Goal: Information Seeking & Learning: Find specific fact

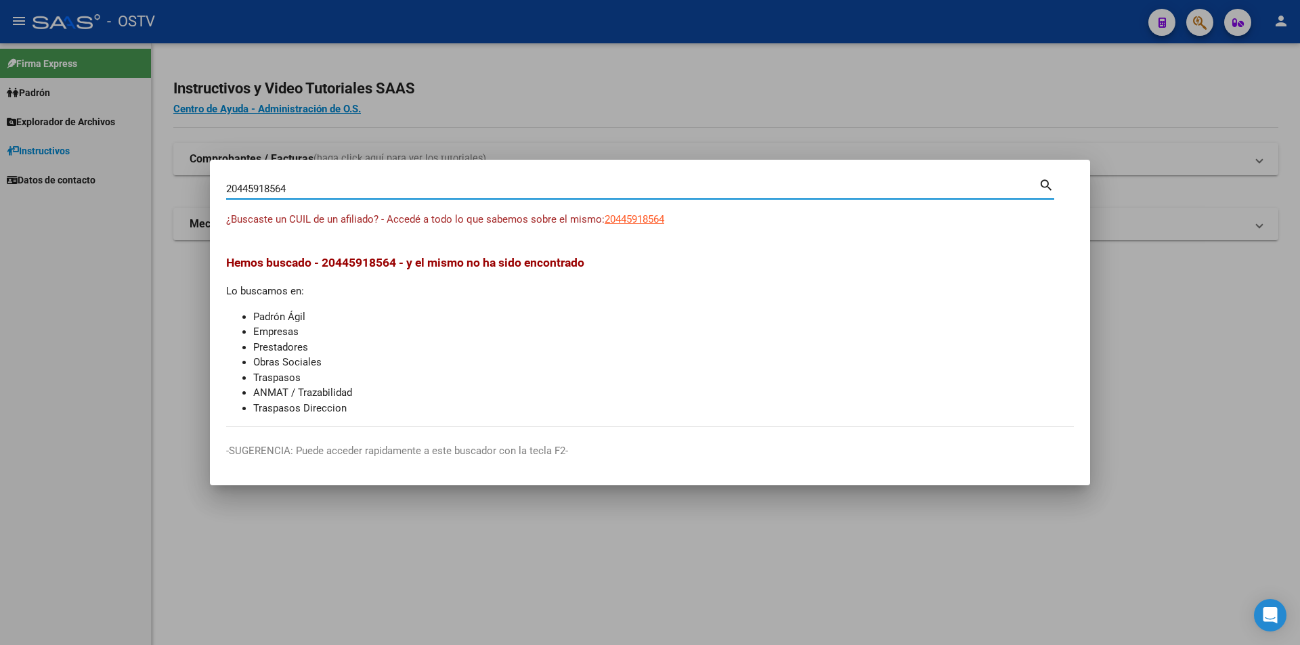
drag, startPoint x: 324, startPoint y: 185, endPoint x: 0, endPoint y: 143, distance: 326.4
click at [0, 143] on div "20445918564 Buscar (apellido, dni, cuil, nro traspaso, cuit, obra social) searc…" at bounding box center [650, 322] width 1300 height 645
paste input "7958740455"
type input "27958740455"
click at [630, 217] on span "27958740455" at bounding box center [635, 219] width 60 height 12
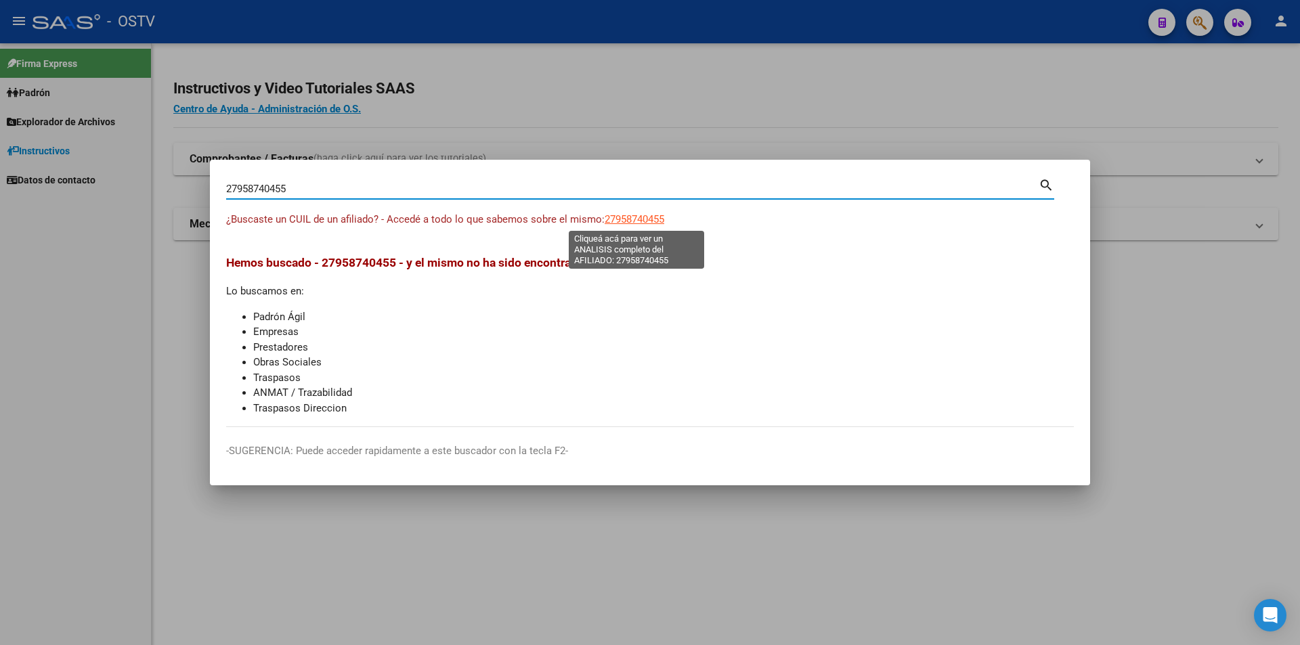
type textarea "27958740455"
drag, startPoint x: 313, startPoint y: 188, endPoint x: 148, endPoint y: 186, distance: 164.5
click at [148, 186] on div "27958740455 Buscar (apellido, dni, cuil, nro traspaso, cuit, obra social) searc…" at bounding box center [650, 322] width 1300 height 645
paste input "23642006"
type input "27236420065"
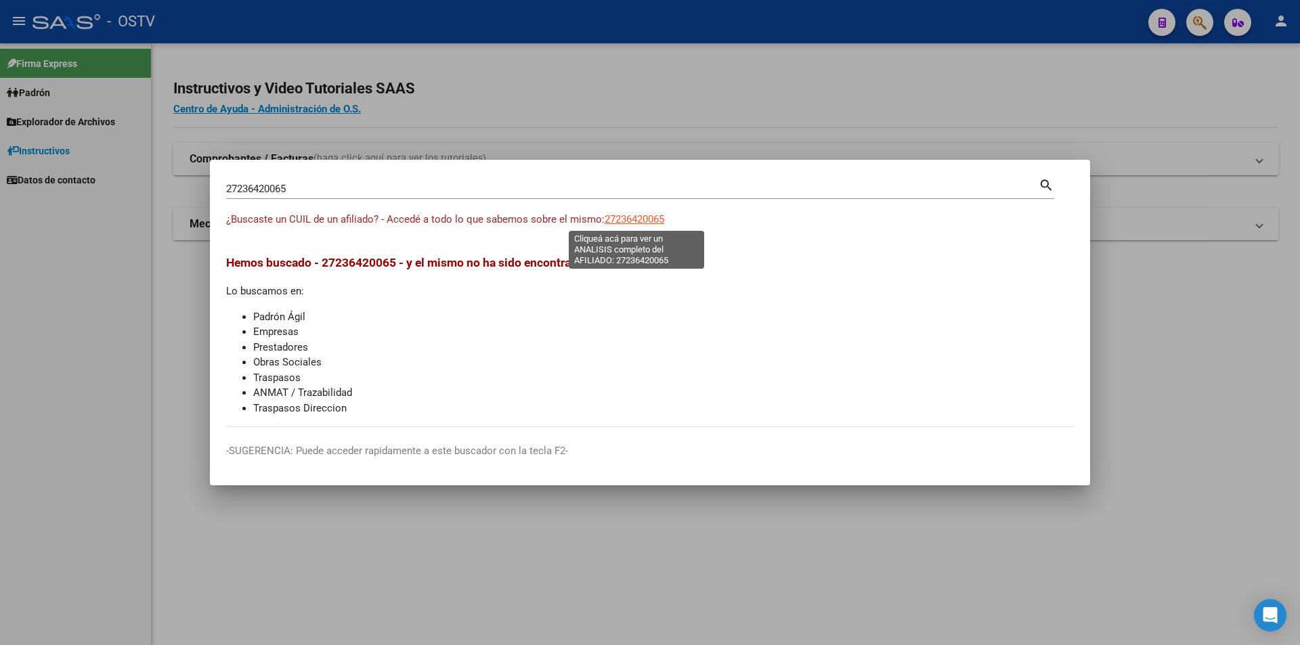
click at [629, 215] on span "27236420065" at bounding box center [635, 219] width 60 height 12
type textarea "27236420065"
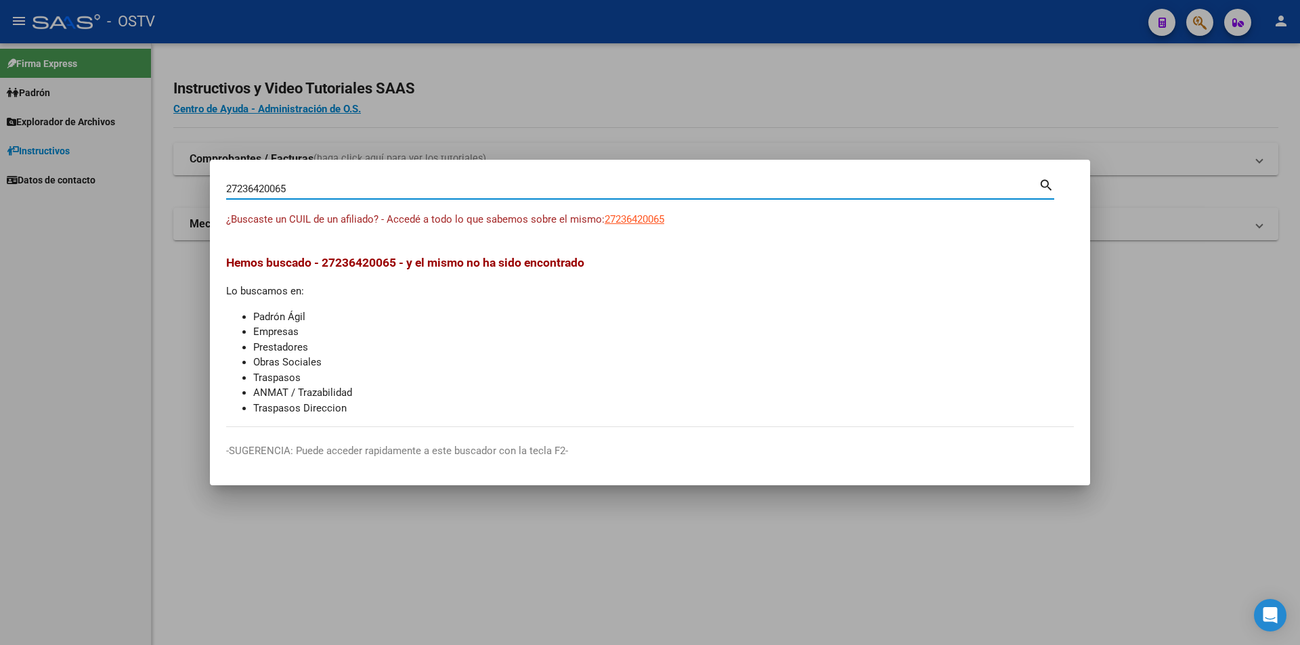
drag, startPoint x: 292, startPoint y: 186, endPoint x: 84, endPoint y: 183, distance: 207.8
click at [84, 183] on div "27236420065 Buscar (apellido, dni, cuil, nro traspaso, cuit, obra social) searc…" at bounding box center [650, 322] width 1300 height 645
paste input "0436694769"
type input "20436694769"
click at [624, 218] on span "20436694769" at bounding box center [635, 219] width 60 height 12
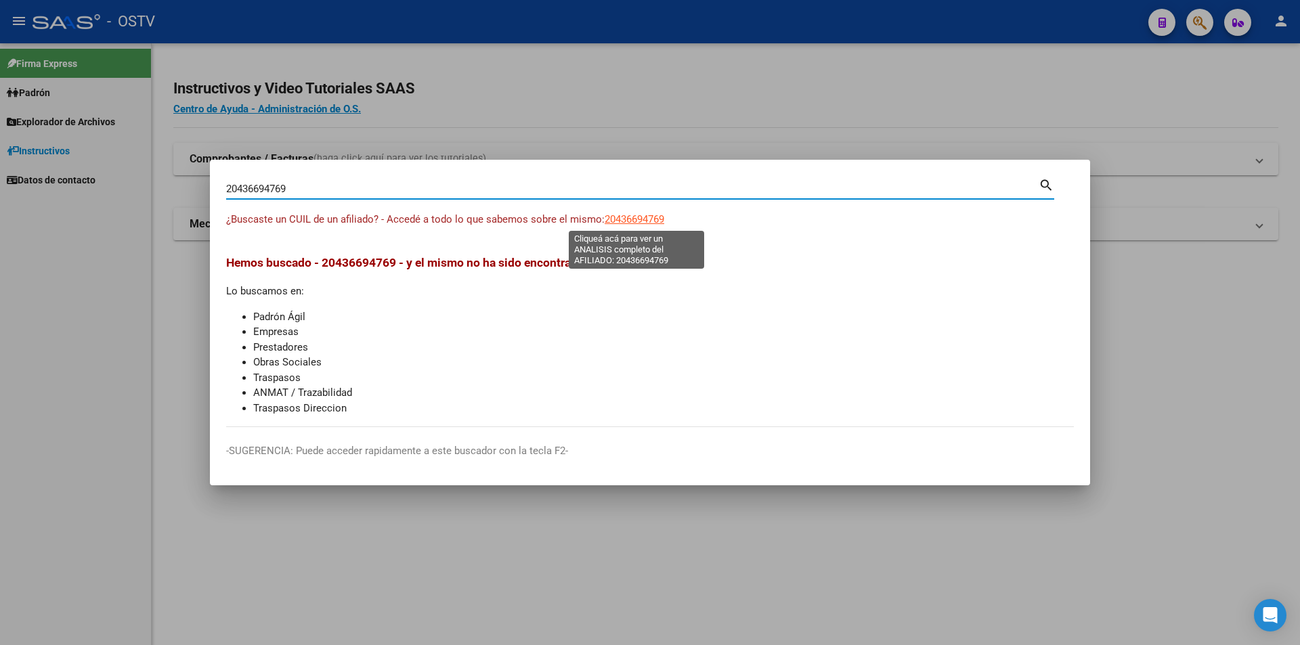
type textarea "20436694769"
drag, startPoint x: 399, startPoint y: 184, endPoint x: 36, endPoint y: 154, distance: 364.1
click at [36, 154] on div "20436694769 Buscar (apellido, dni, cuil, nro traspaso, cuit, obra social) searc…" at bounding box center [650, 322] width 1300 height 645
paste input "335702604"
type input "20335702604"
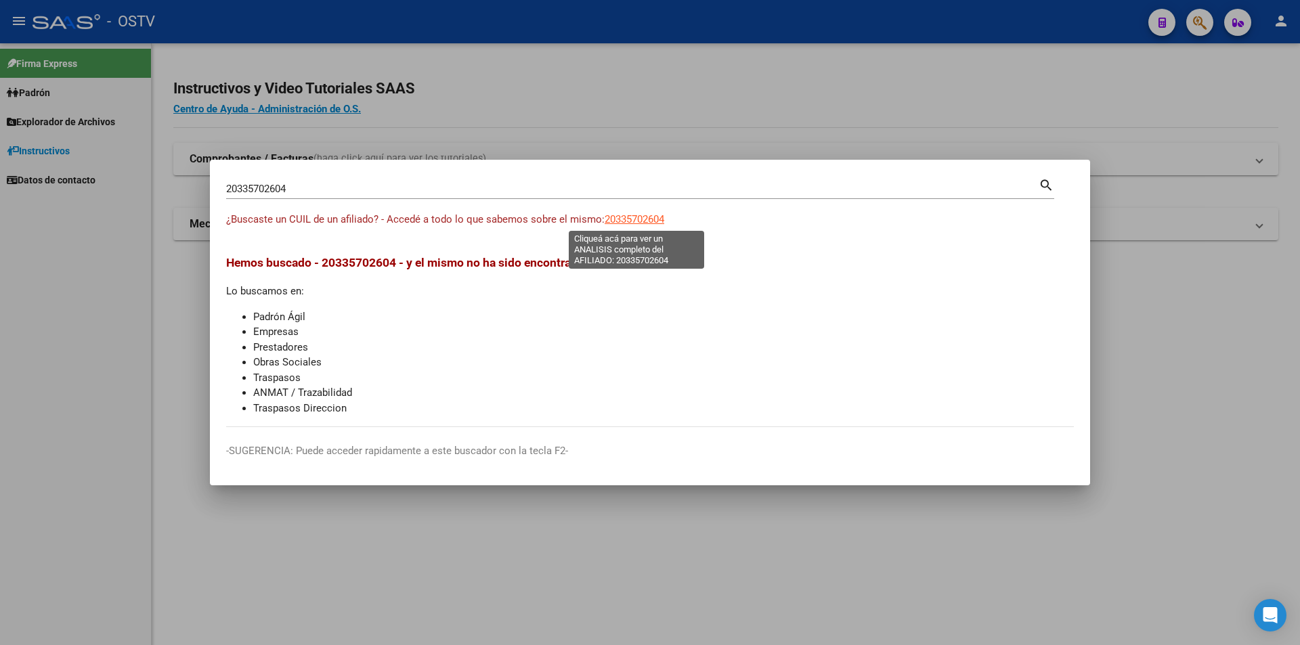
click at [618, 220] on span "20335702604" at bounding box center [635, 219] width 60 height 12
type textarea "20335702604"
click at [361, 181] on div "20335702604 Buscar (apellido, dni, [PERSON_NAME], [PERSON_NAME], cuit, obra soc…" at bounding box center [632, 189] width 812 height 20
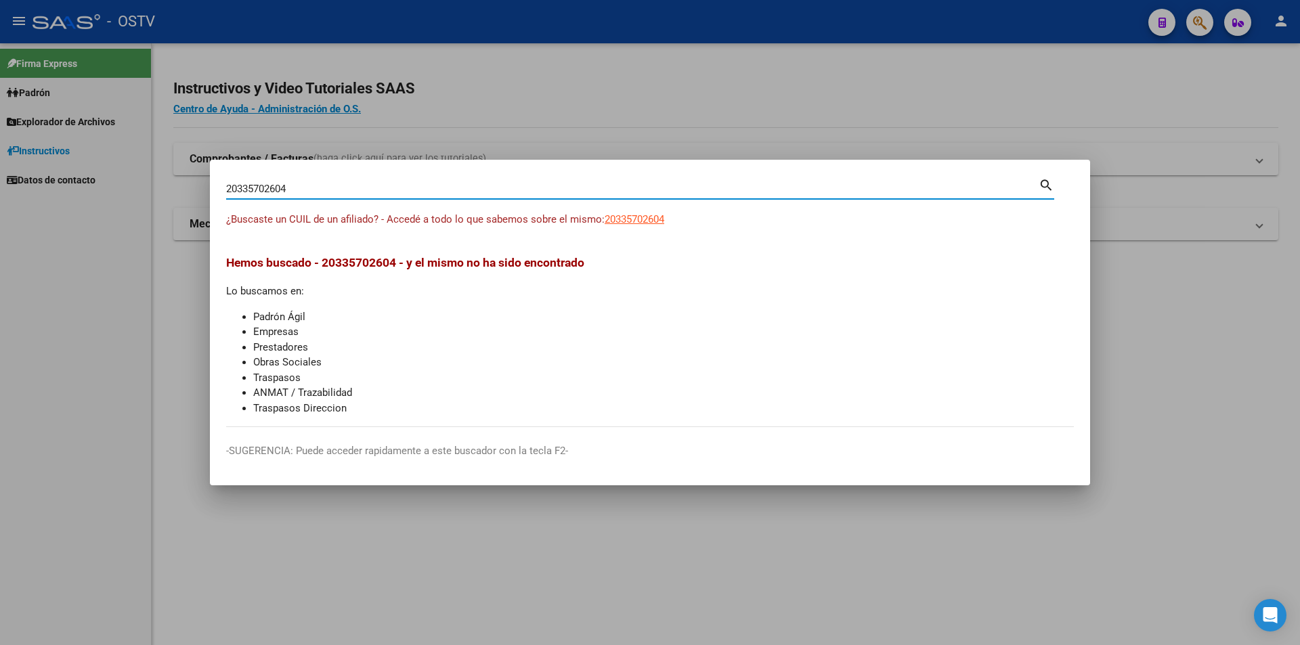
drag, startPoint x: 357, startPoint y: 188, endPoint x: 55, endPoint y: 146, distance: 305.4
click at [55, 146] on div "20335702604 Buscar (apellido, dni, cuil, nro traspaso, cuit, obra social) searc…" at bounding box center [650, 322] width 1300 height 645
paste input "3457618239"
type input "23457618239"
click at [615, 208] on div "23457618239 Buscar (apellido, dni, cuil, [PERSON_NAME], cuit, obra social) sear…" at bounding box center [640, 194] width 828 height 36
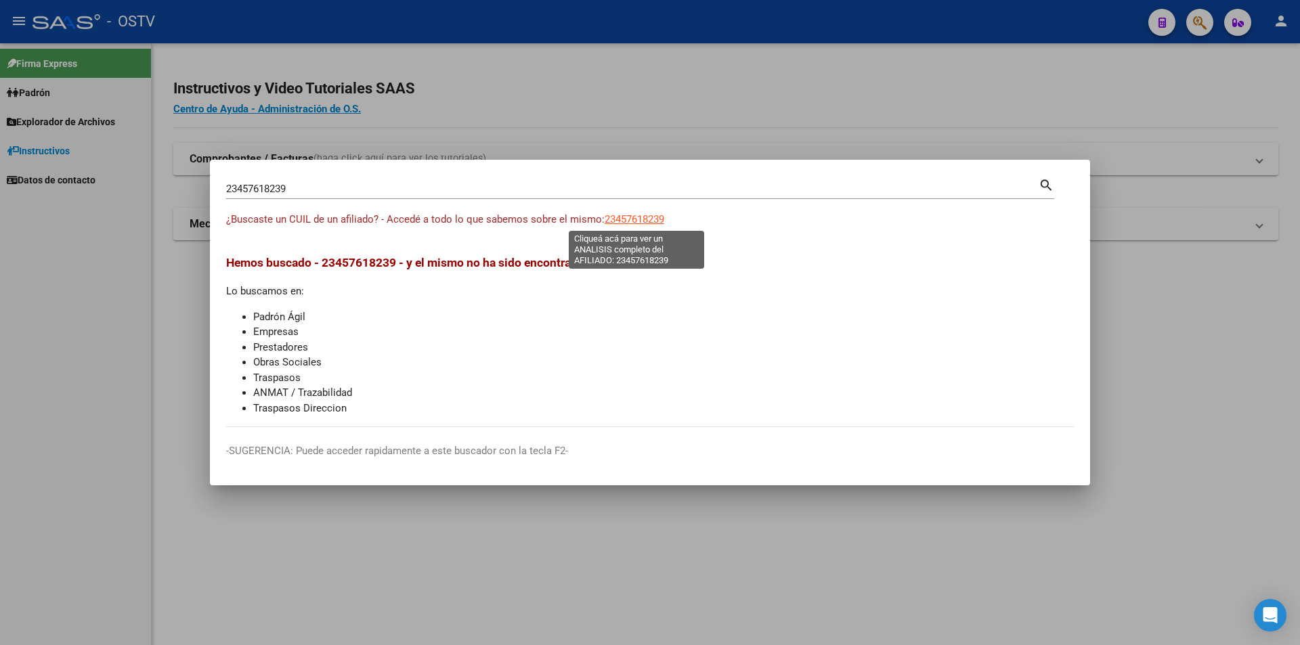
click at [617, 213] on span "23457618239" at bounding box center [635, 219] width 60 height 12
type textarea "23457618239"
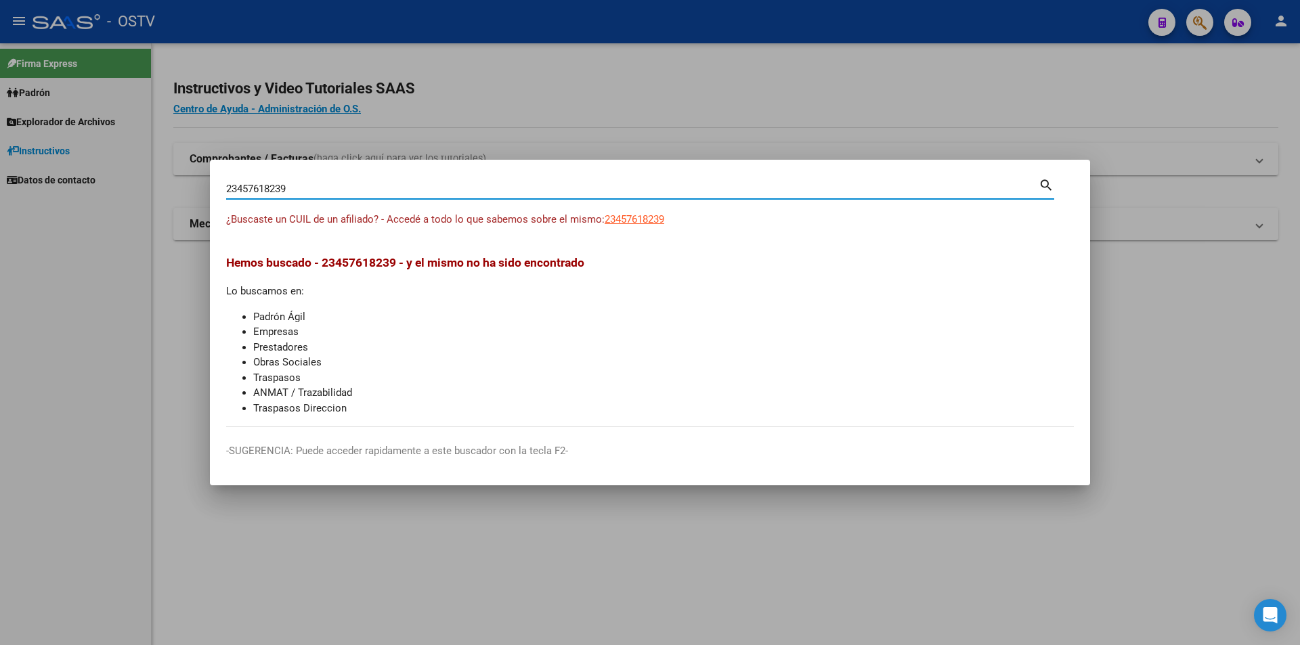
drag, startPoint x: 324, startPoint y: 187, endPoint x: 162, endPoint y: 168, distance: 162.9
click at [166, 168] on div "23457618239 Buscar (apellido, dni, cuil, nro traspaso, cuit, obra social) searc…" at bounding box center [650, 322] width 1300 height 645
paste input "0437220434"
type input "20437220434"
click at [640, 218] on span "20437220434" at bounding box center [635, 219] width 60 height 12
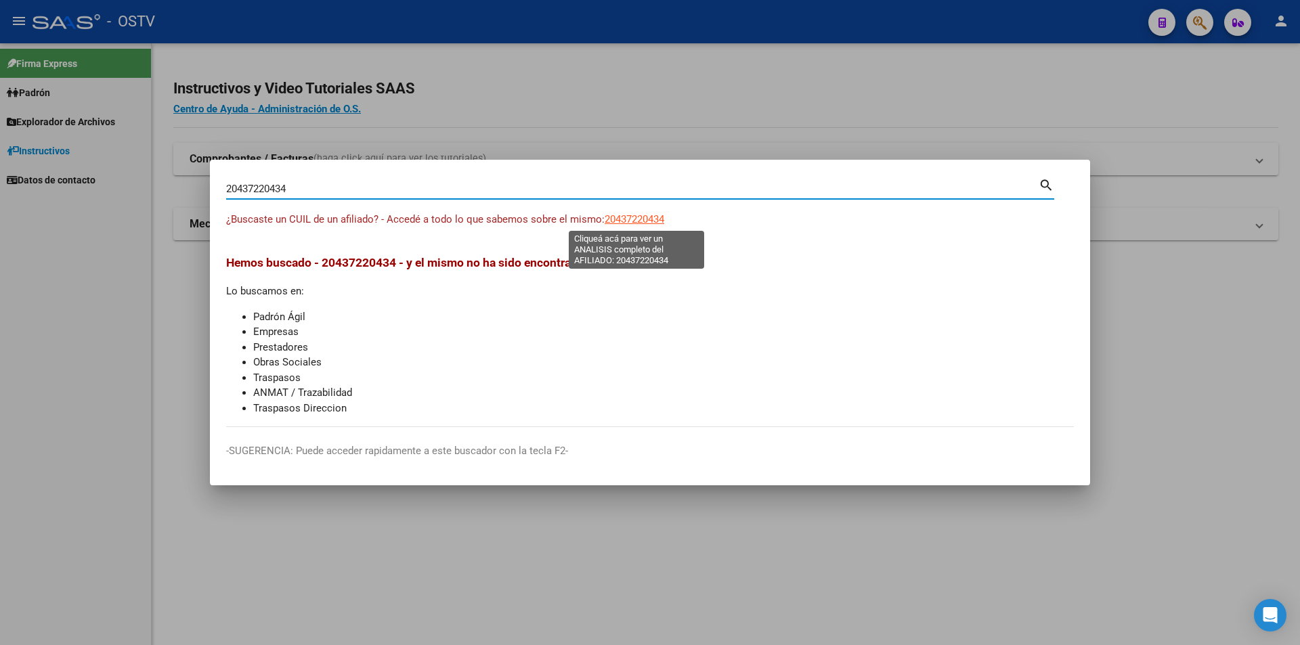
type textarea "20437220434"
drag, startPoint x: 307, startPoint y: 185, endPoint x: 187, endPoint y: 173, distance: 120.4
click at [188, 173] on div "20437220434 Buscar (apellido, dni, cuil, nro traspaso, cuit, obra social) searc…" at bounding box center [650, 322] width 1300 height 645
paste input "35729422"
type input "20357294224"
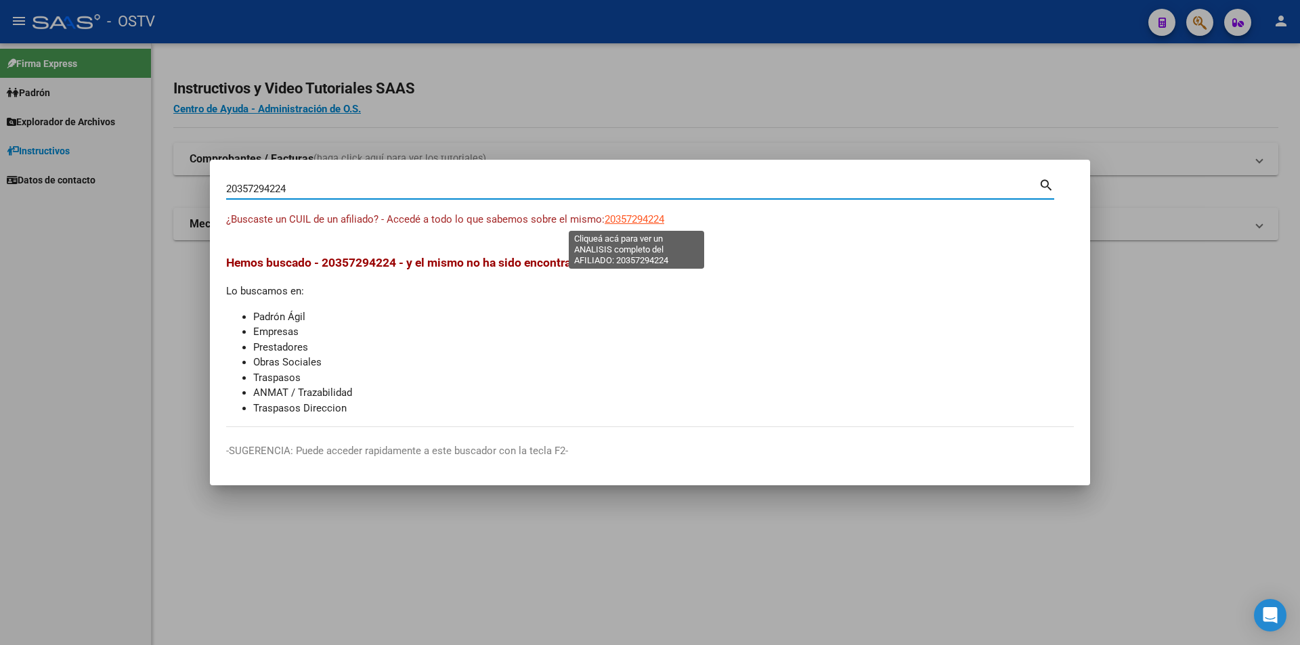
click at [627, 219] on span "20357294224" at bounding box center [635, 219] width 60 height 12
type textarea "20357294224"
drag, startPoint x: 340, startPoint y: 188, endPoint x: 72, endPoint y: 175, distance: 267.7
click at [76, 175] on div "20357294224 Buscar (apellido, dni, cuil, nro traspaso, cuit, obra social) searc…" at bounding box center [650, 322] width 1300 height 645
paste input "445051501"
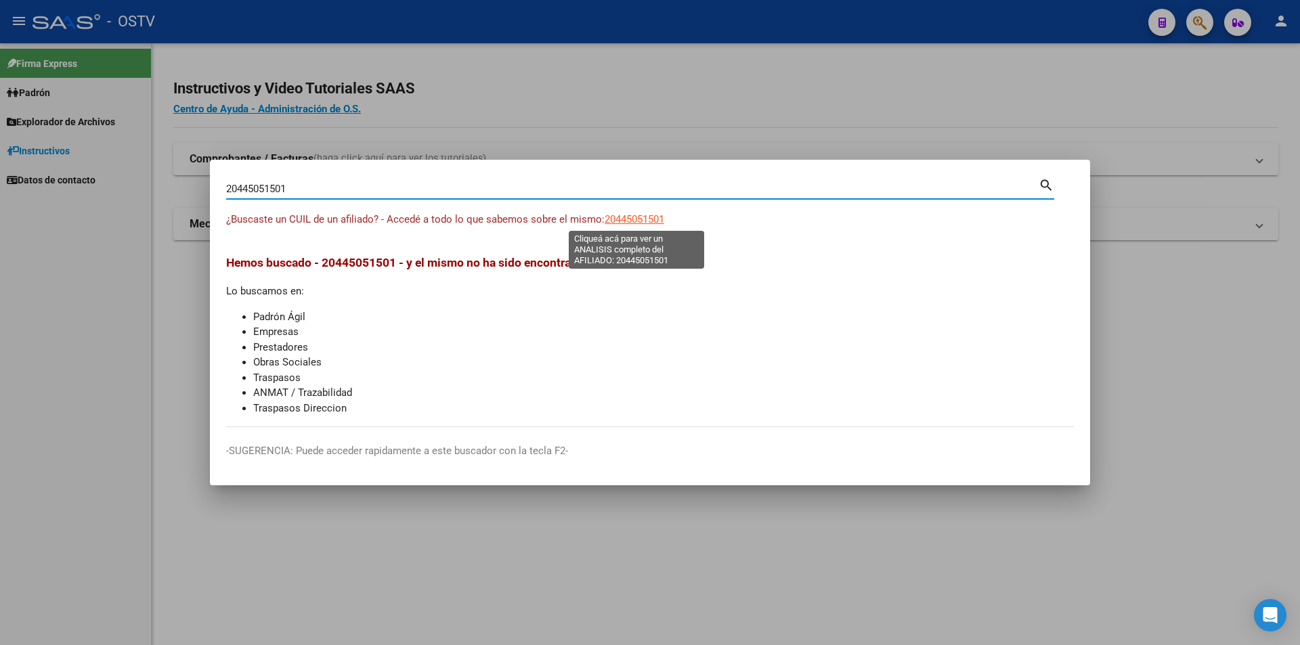
type input "20445051501"
click at [645, 213] on span "20445051501" at bounding box center [635, 219] width 60 height 12
type textarea "20445051501"
drag, startPoint x: 263, startPoint y: 179, endPoint x: 94, endPoint y: 146, distance: 171.7
click at [94, 146] on div "20445051501 Buscar (apellido, dni, cuil, nro traspaso, cuit, obra social) searc…" at bounding box center [650, 322] width 1300 height 645
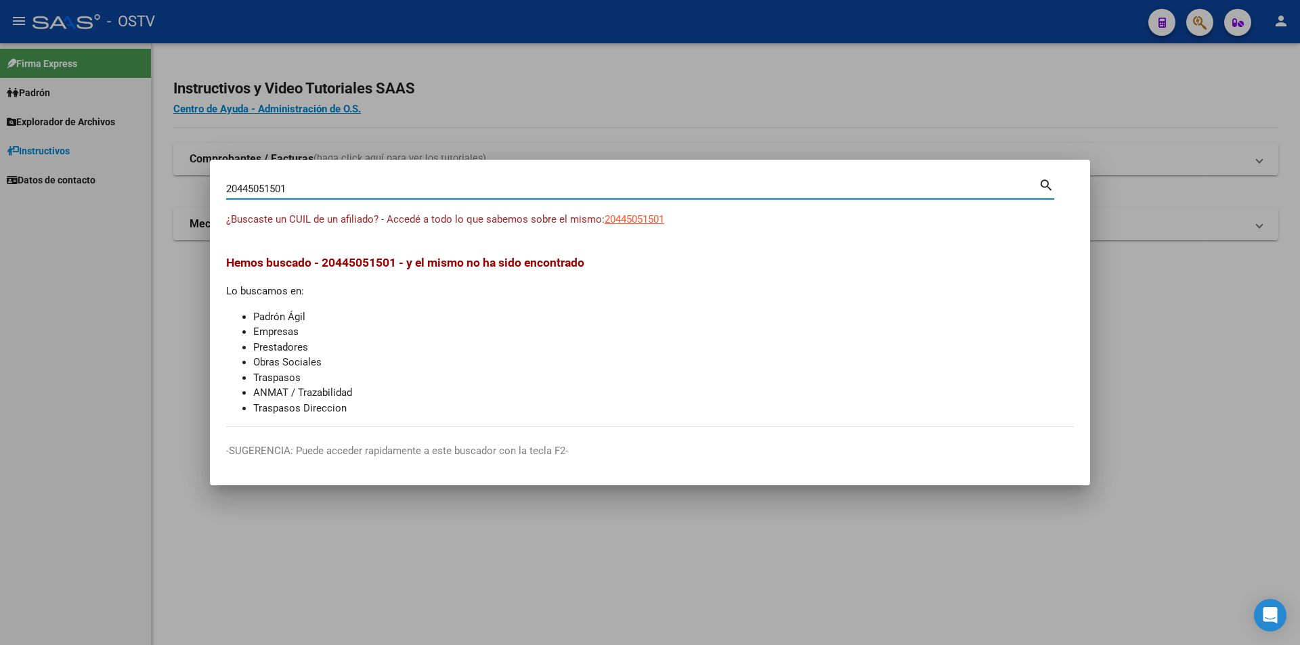
paste input "388469200"
type input "20388469200"
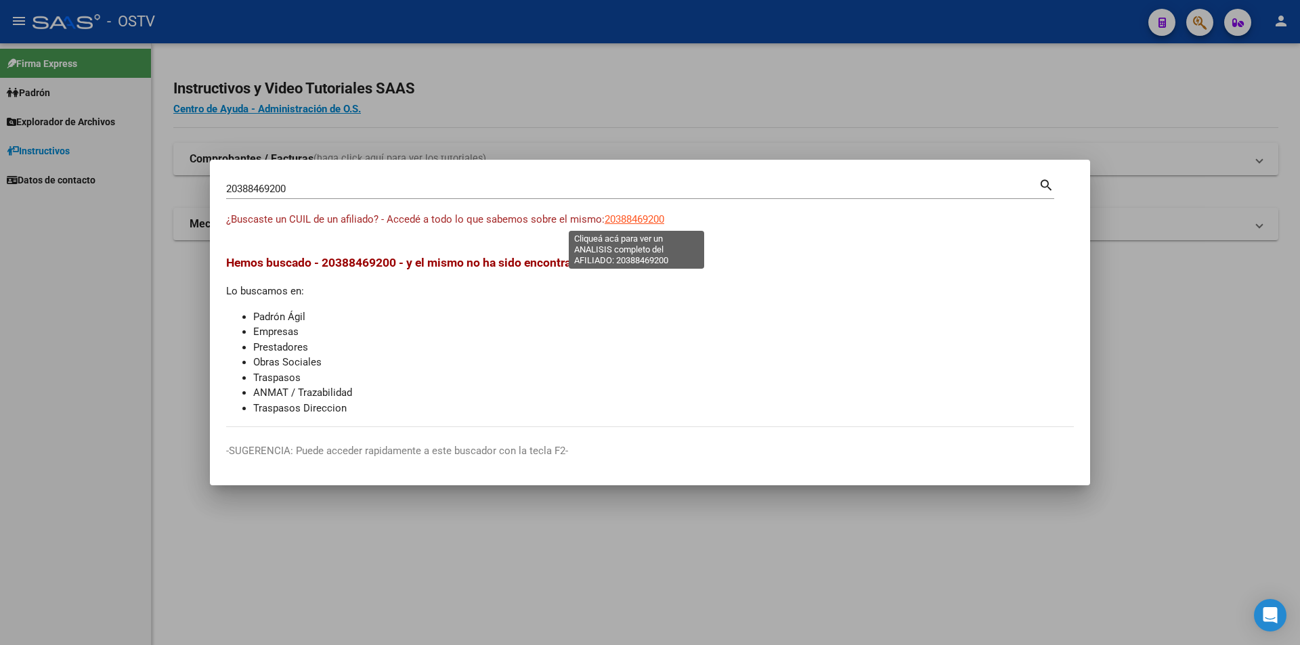
click at [625, 215] on span "20388469200" at bounding box center [635, 219] width 60 height 12
type textarea "20388469200"
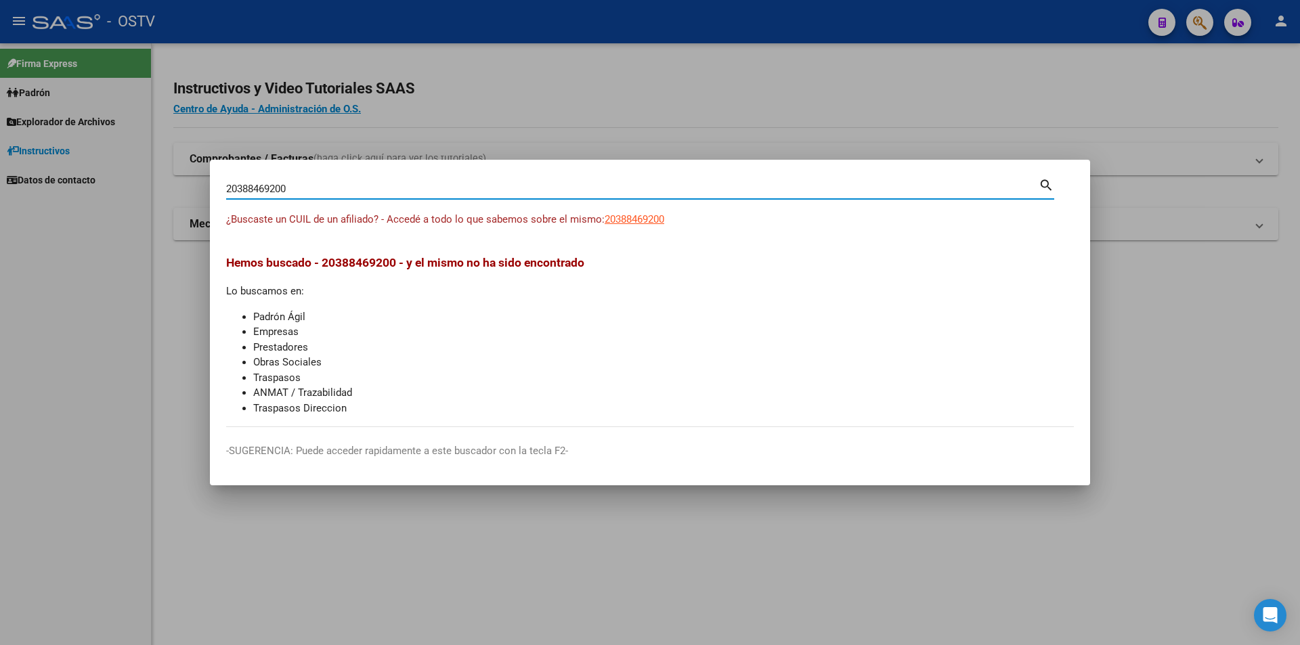
drag, startPoint x: 294, startPoint y: 188, endPoint x: 100, endPoint y: 164, distance: 195.0
click at [102, 163] on div "20388469200 Buscar (apellido, dni, cuil, nro traspaso, cuit, obra social) searc…" at bounding box center [650, 322] width 1300 height 645
paste input "4403"
type input "20388464403"
click at [645, 219] on span "20388464403" at bounding box center [635, 219] width 60 height 12
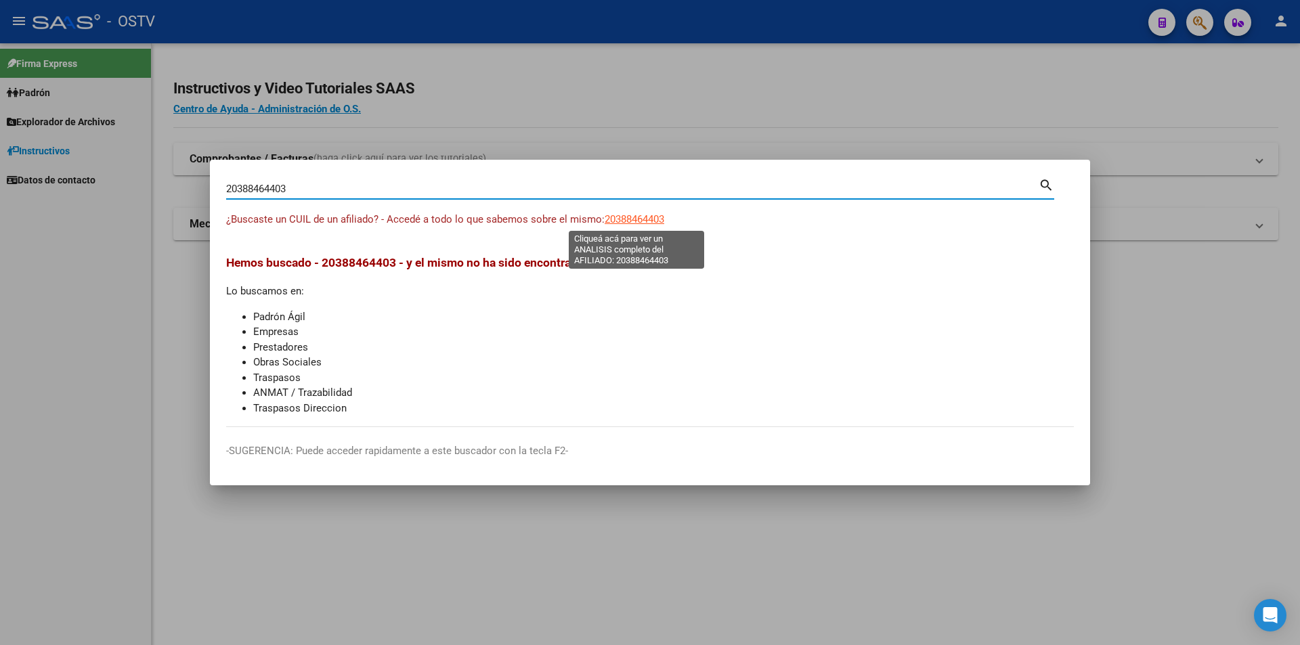
type textarea "20388464403"
drag, startPoint x: 303, startPoint y: 194, endPoint x: 1, endPoint y: 160, distance: 303.8
click at [1, 158] on div "20388464403 Buscar (apellido, dni, cuil, nro traspaso, cuit, obra social) searc…" at bounding box center [650, 322] width 1300 height 645
paste input "3296918474"
type input "23296918474"
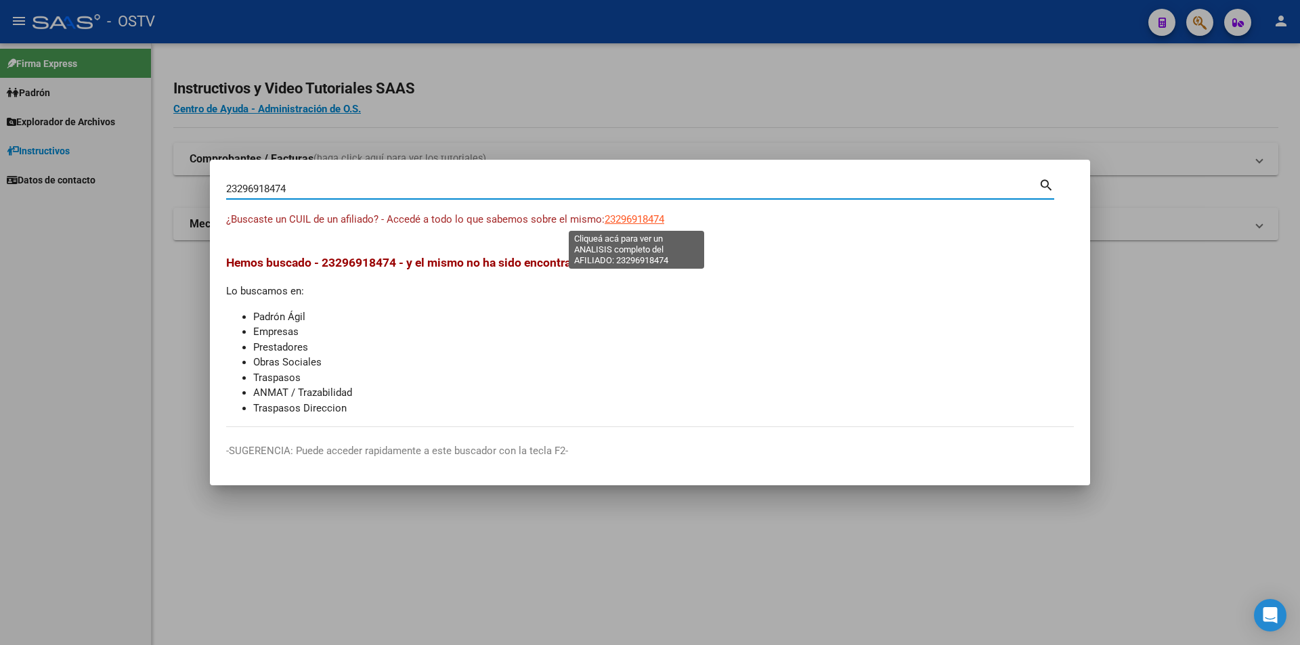
click at [646, 213] on span "23296918474" at bounding box center [635, 219] width 60 height 12
type textarea "23296918474"
drag, startPoint x: 308, startPoint y: 195, endPoint x: 169, endPoint y: 169, distance: 141.1
click at [169, 169] on div "23296918474 Buscar (apellido, dni, cuil, nro traspaso, cuit, obra social) searc…" at bounding box center [650, 322] width 1300 height 645
paste input "744770765"
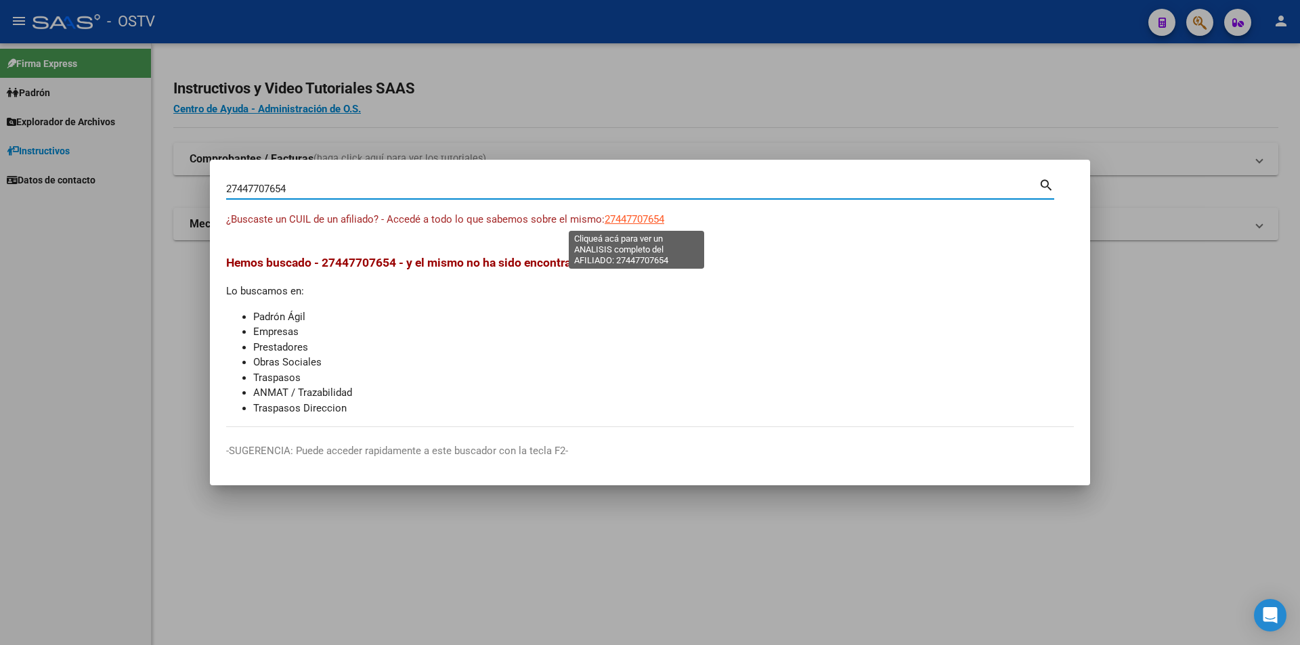
type input "27447707654"
click at [651, 217] on span "27447707654" at bounding box center [635, 219] width 60 height 12
type textarea "27447707654"
drag, startPoint x: 297, startPoint y: 188, endPoint x: 218, endPoint y: 171, distance: 81.0
click at [218, 171] on mat-dialog-container "27447707654 Buscar (apellido, dni, cuil, nro traspaso, cuit, obra social) searc…" at bounding box center [650, 323] width 880 height 326
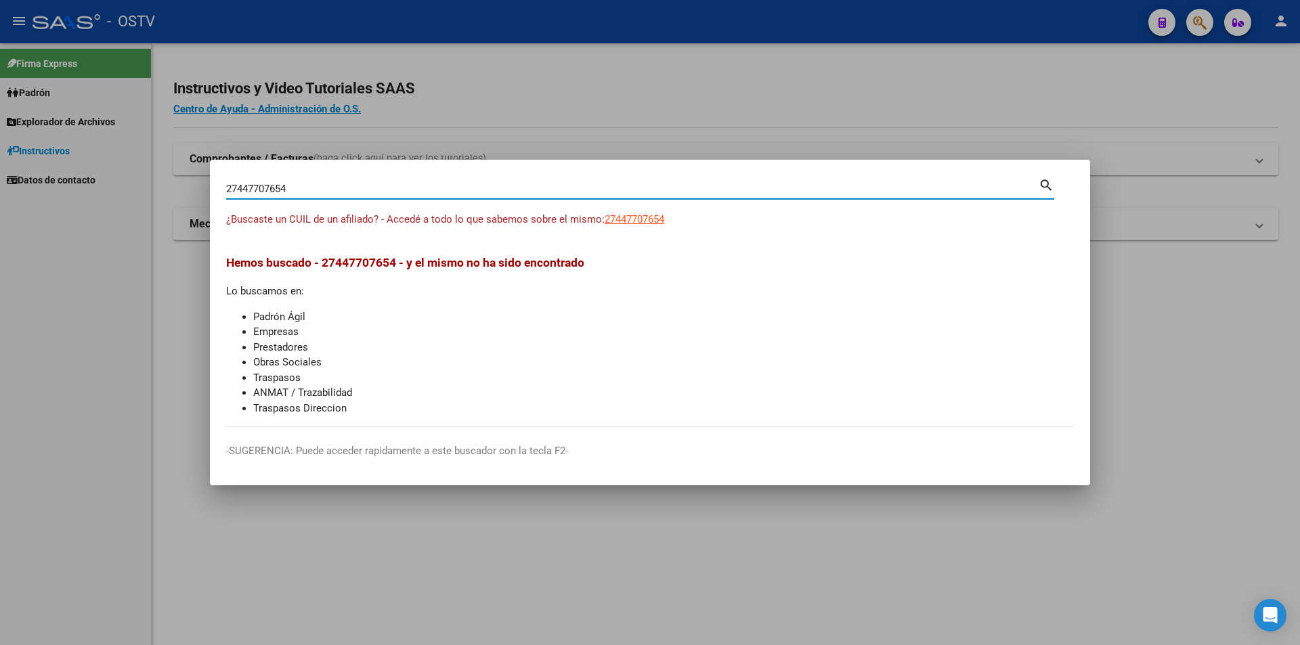
paste input "0371225251"
type input "20371225251"
click at [647, 219] on span "20371225251" at bounding box center [635, 219] width 60 height 12
type textarea "20371225251"
drag, startPoint x: 294, startPoint y: 179, endPoint x: 281, endPoint y: 167, distance: 17.7
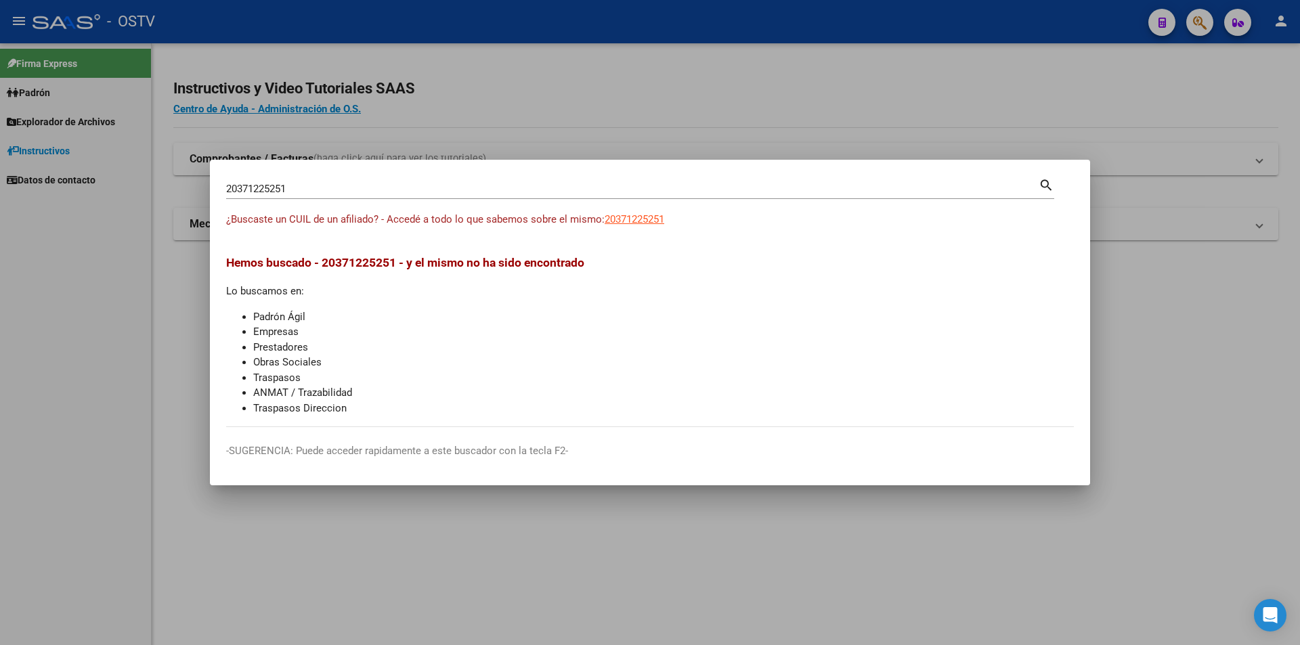
click at [150, 166] on div "20371225251 Buscar (apellido, dni, cuil, nro traspaso, cuit, obra social) searc…" at bounding box center [650, 322] width 1300 height 645
drag, startPoint x: 311, startPoint y: 190, endPoint x: 191, endPoint y: 186, distance: 120.5
click at [191, 186] on div "20371225251 Buscar (apellido, dni, cuil, nro traspaso, cuit, obra social) searc…" at bounding box center [650, 322] width 1300 height 645
paste input "294704249"
type input "20294704249"
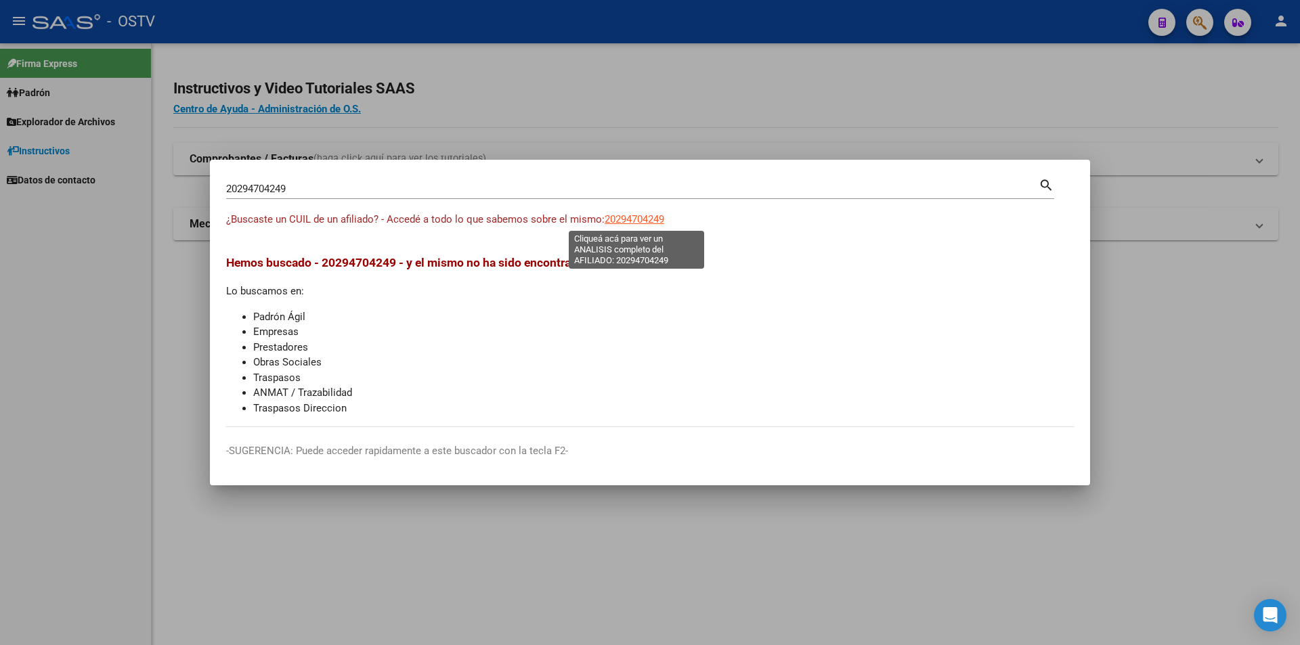
click at [619, 218] on span "20294704249" at bounding box center [635, 219] width 60 height 12
type textarea "20294704249"
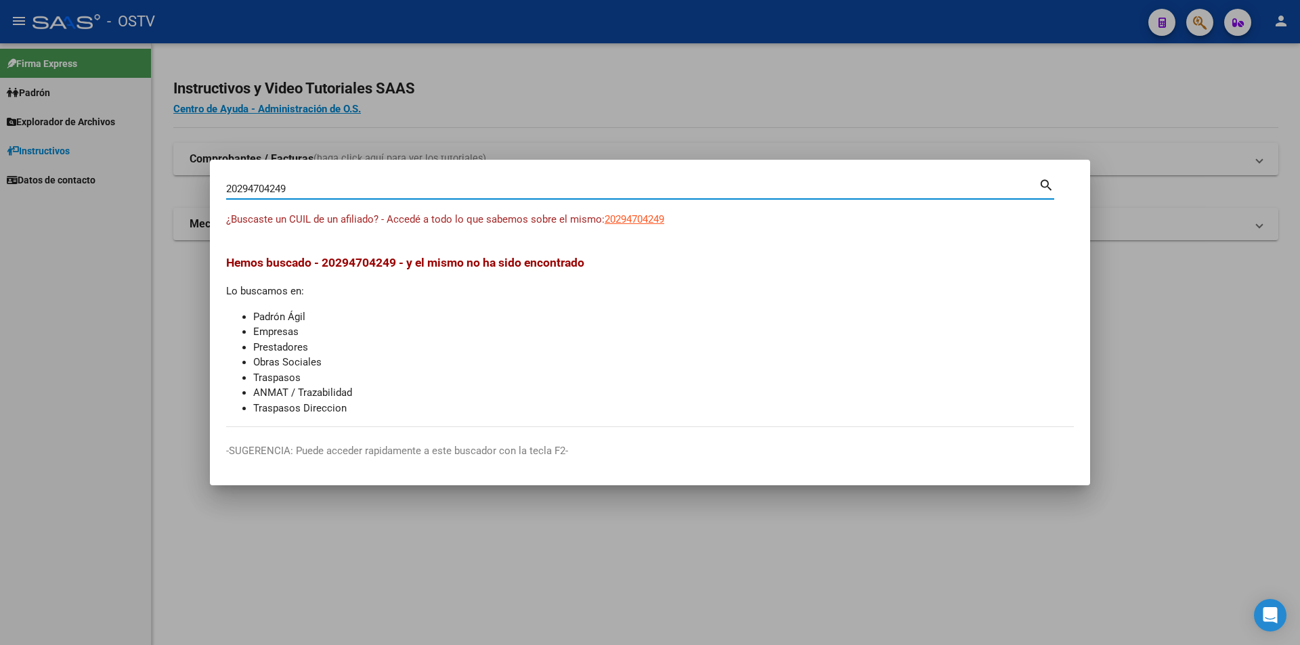
click at [296, 193] on input "20294704249" at bounding box center [632, 189] width 812 height 12
drag, startPoint x: 295, startPoint y: 190, endPoint x: 177, endPoint y: 201, distance: 119.0
click at [196, 198] on div "20294704249 Buscar (apellido, dni, cuil, nro traspaso, cuit, obra social) searc…" at bounding box center [650, 322] width 1300 height 645
paste input "3435962084"
type input "23435962084"
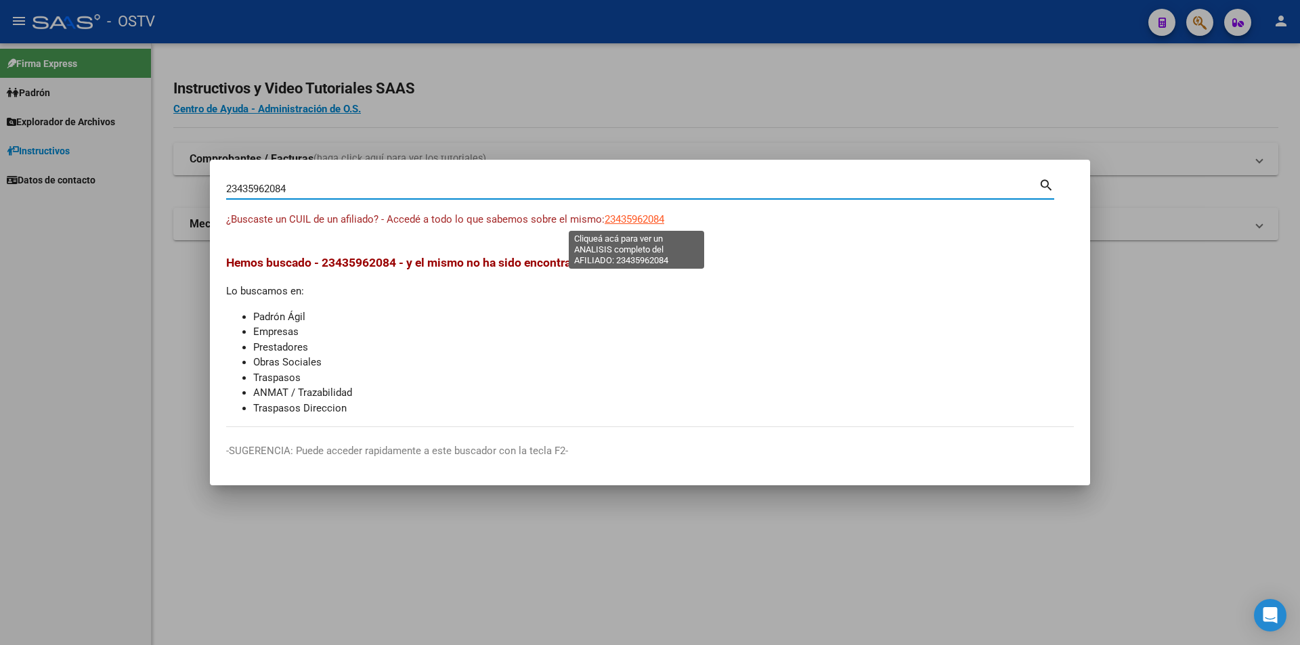
click at [637, 221] on span "23435962084" at bounding box center [635, 219] width 60 height 12
type textarea "23435962084"
drag, startPoint x: 329, startPoint y: 194, endPoint x: 48, endPoint y: 173, distance: 281.7
click at [68, 167] on div "23435962084 Buscar (apellido, dni, cuil, nro traspaso, cuit, obra social) searc…" at bounding box center [650, 322] width 1300 height 645
paste input "02896159"
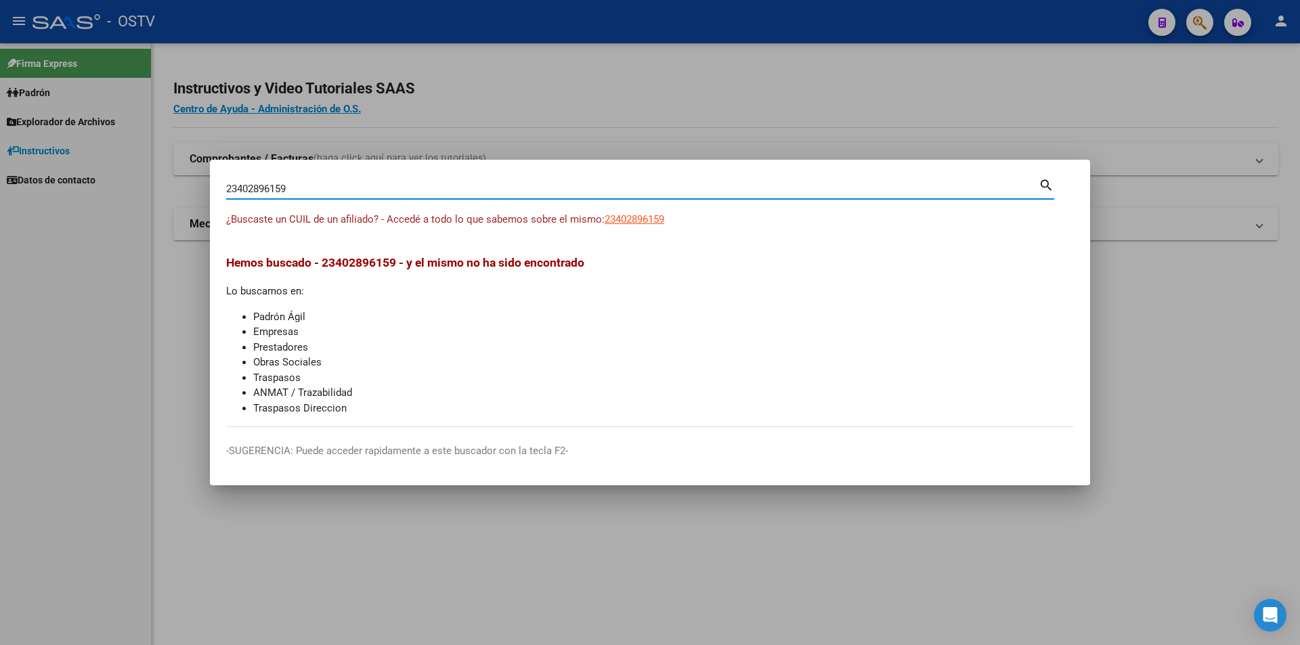
type input "23402896159"
click at [615, 208] on div "23402896159 [PERSON_NAME] (apellido, dni, [PERSON_NAME], [PERSON_NAME], cuit, o…" at bounding box center [640, 194] width 828 height 36
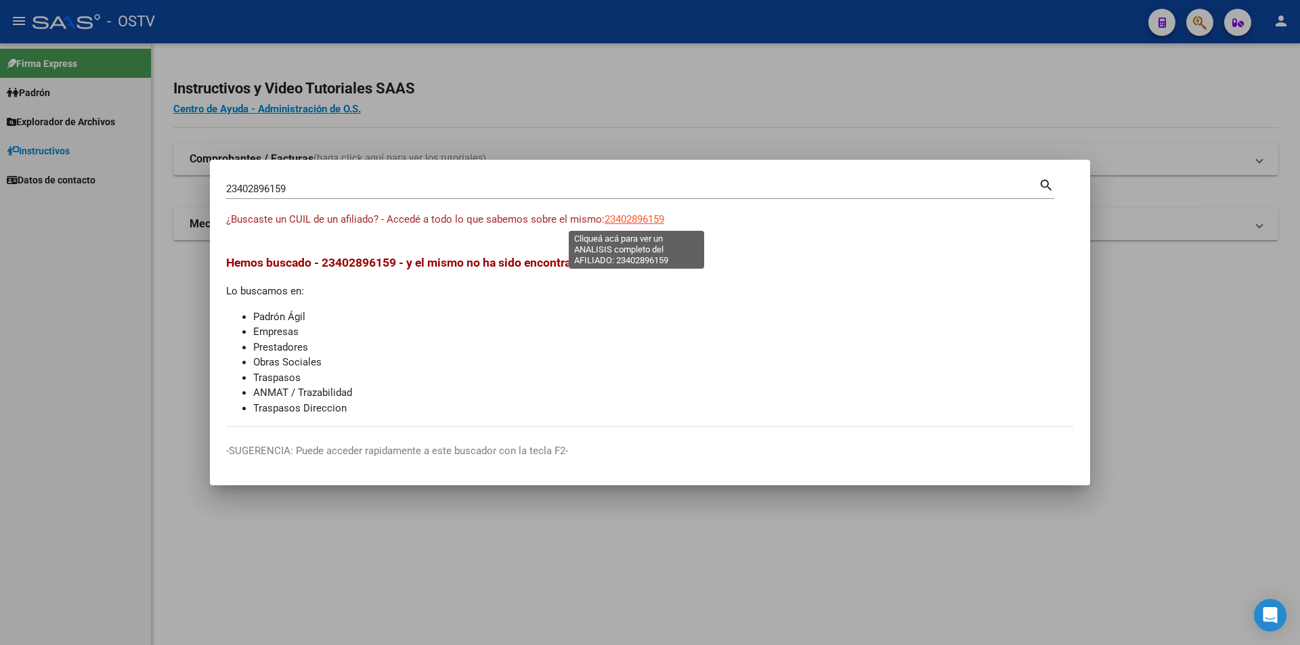
click at [620, 214] on span "23402896159" at bounding box center [635, 219] width 60 height 12
type textarea "23402896159"
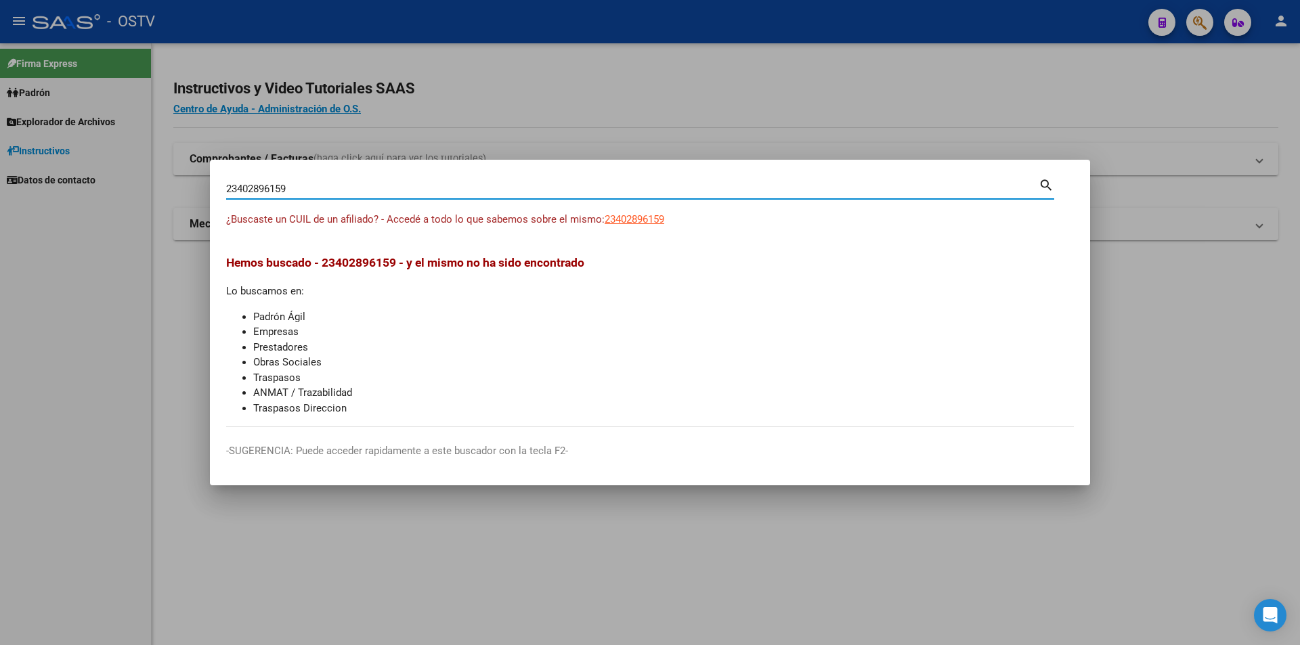
drag, startPoint x: 344, startPoint y: 190, endPoint x: 55, endPoint y: 154, distance: 291.2
click at [55, 154] on div "23402896159 Buscar (apellido, dni, cuil, nro traspaso, cuit, obra social) searc…" at bounding box center [650, 322] width 1300 height 645
paste input "0460177066"
type input "20460177066"
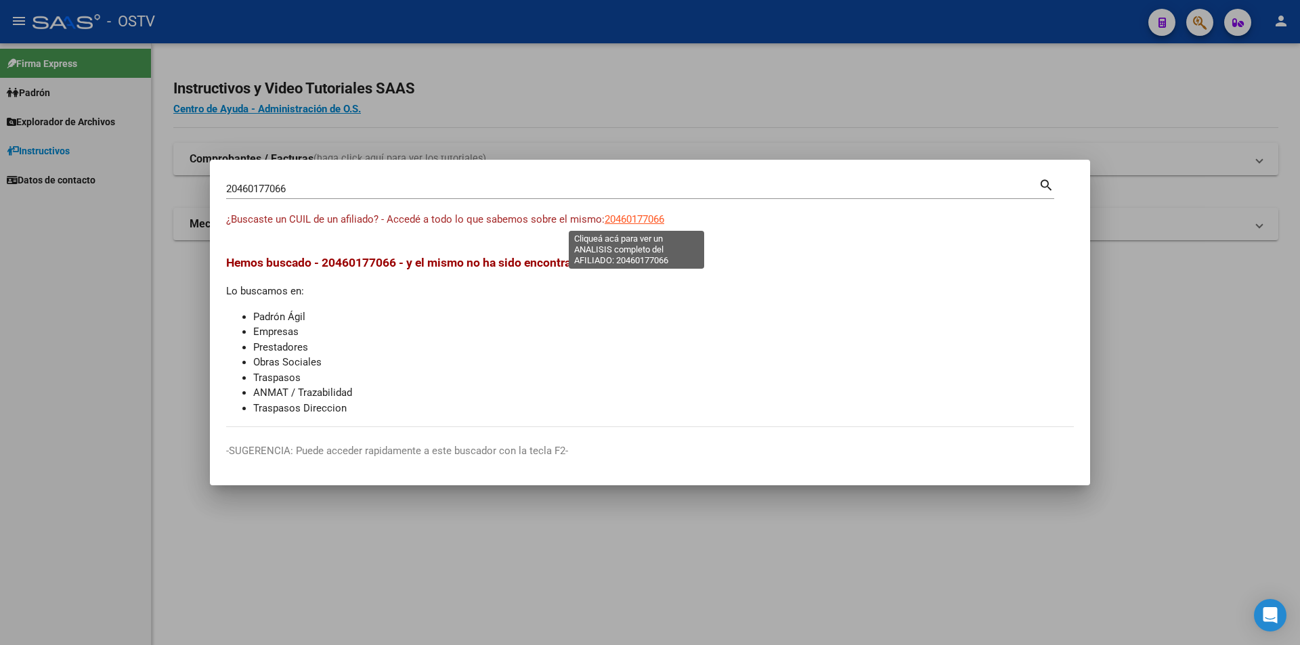
click at [636, 217] on span "20460177066" at bounding box center [635, 219] width 60 height 12
type textarea "20460177066"
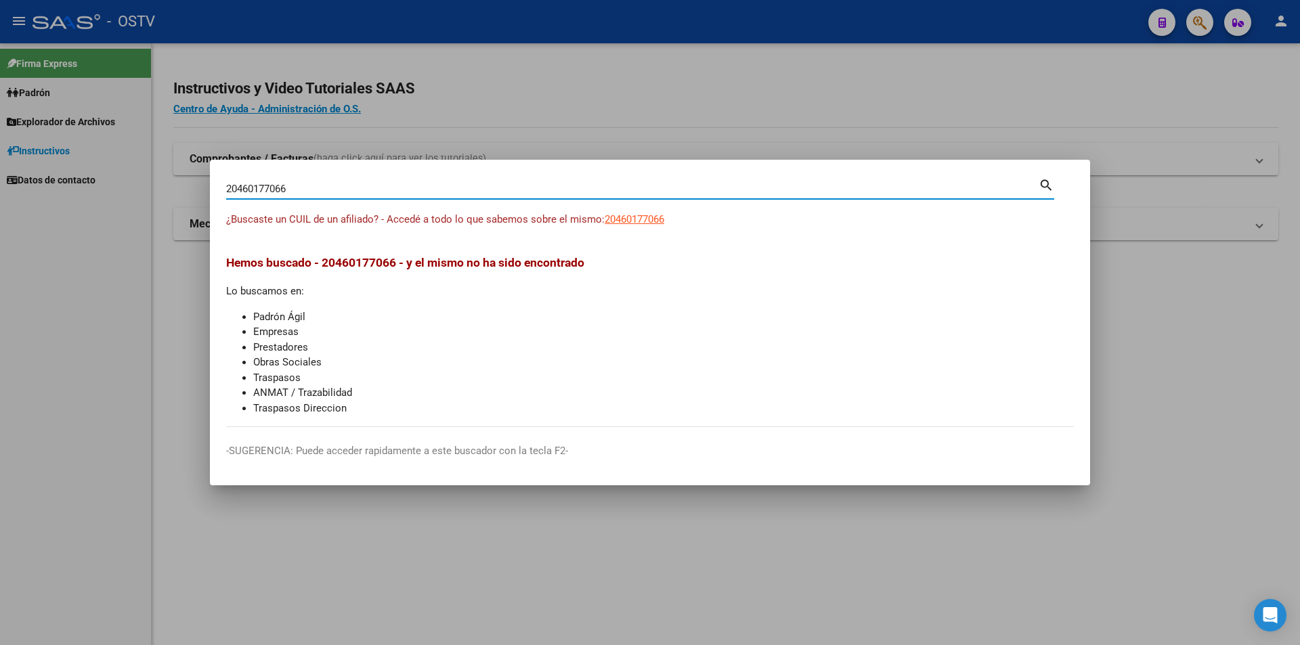
drag, startPoint x: 301, startPoint y: 192, endPoint x: 144, endPoint y: 169, distance: 158.8
click at [144, 169] on div "20460177066 Buscar (apellido, dni, cuil, nro traspaso, cuit, obra social) searc…" at bounding box center [650, 322] width 1300 height 645
paste input "28274378"
type input "20428274378"
click at [646, 212] on app-link-go-to "20428274378" at bounding box center [635, 220] width 60 height 16
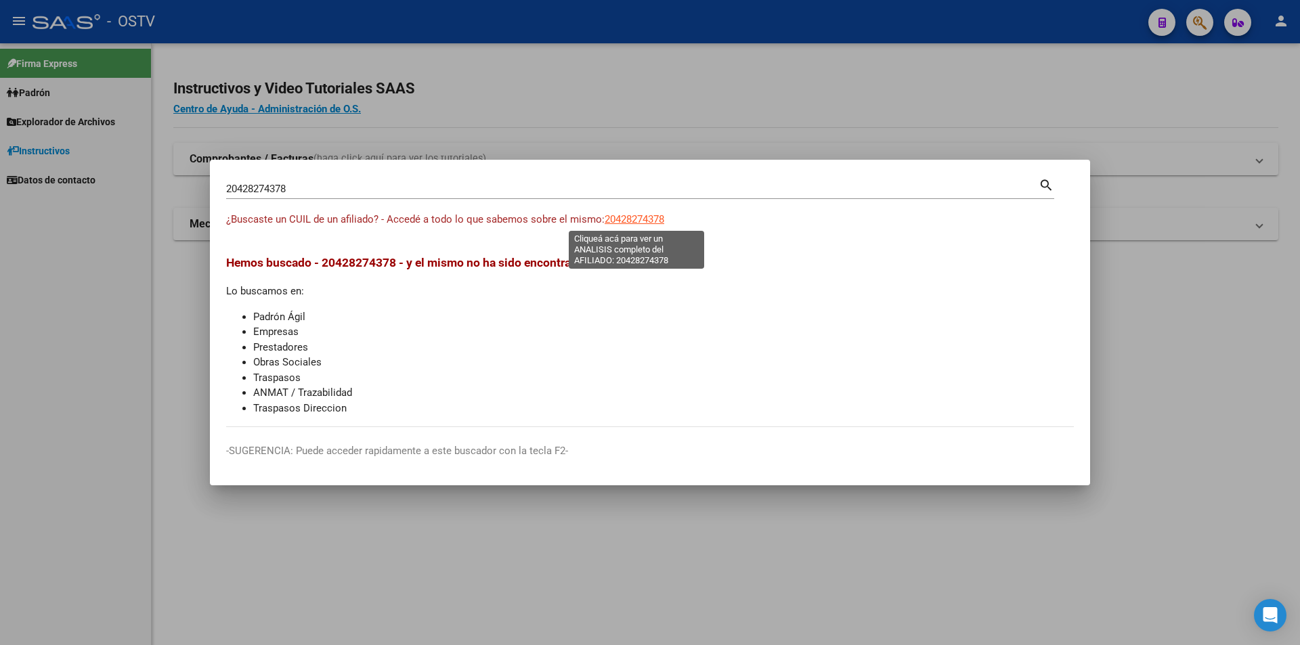
click at [646, 219] on span "20428274378" at bounding box center [635, 219] width 60 height 12
type textarea "20428274378"
click at [299, 191] on input "20428274378" at bounding box center [632, 189] width 812 height 12
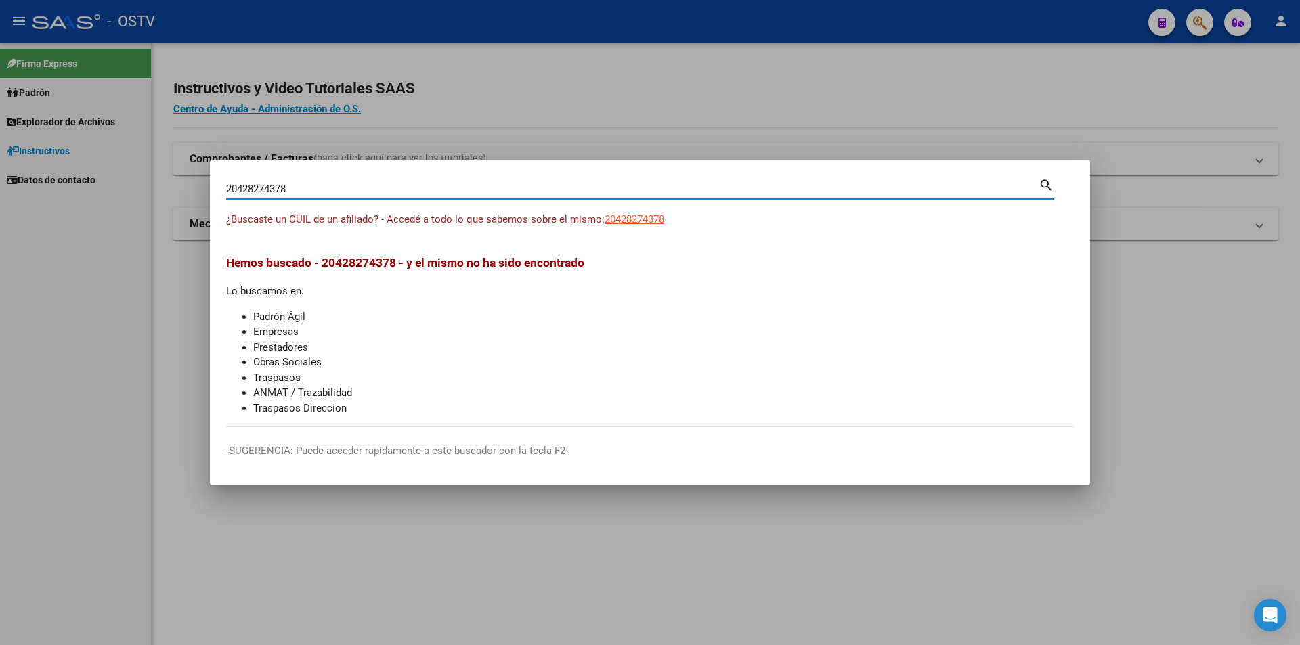
drag, startPoint x: 118, startPoint y: 166, endPoint x: 104, endPoint y: 162, distance: 15.3
click at [104, 162] on div "20428274378 Buscar (apellido, dni, cuil, nro traspaso, cuit, obra social) searc…" at bounding box center [650, 322] width 1300 height 645
paste input "35942464"
type input "20359424648"
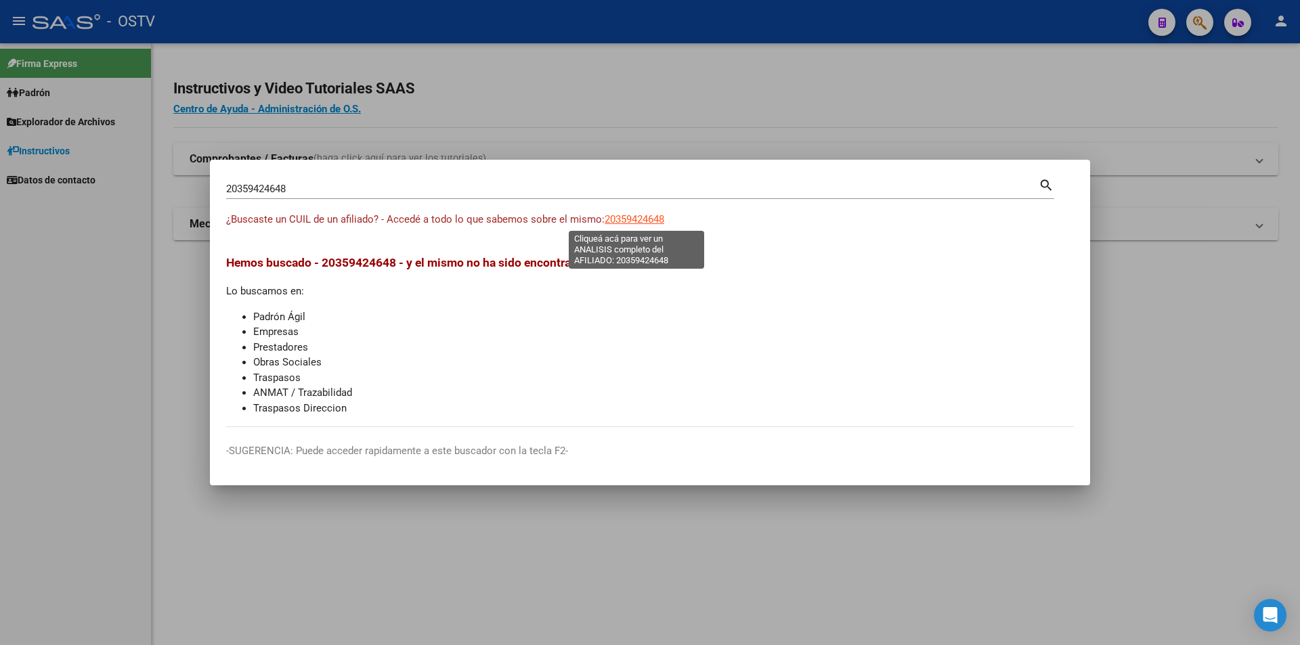
click at [623, 222] on span "20359424648" at bounding box center [635, 219] width 60 height 12
type textarea "20359424648"
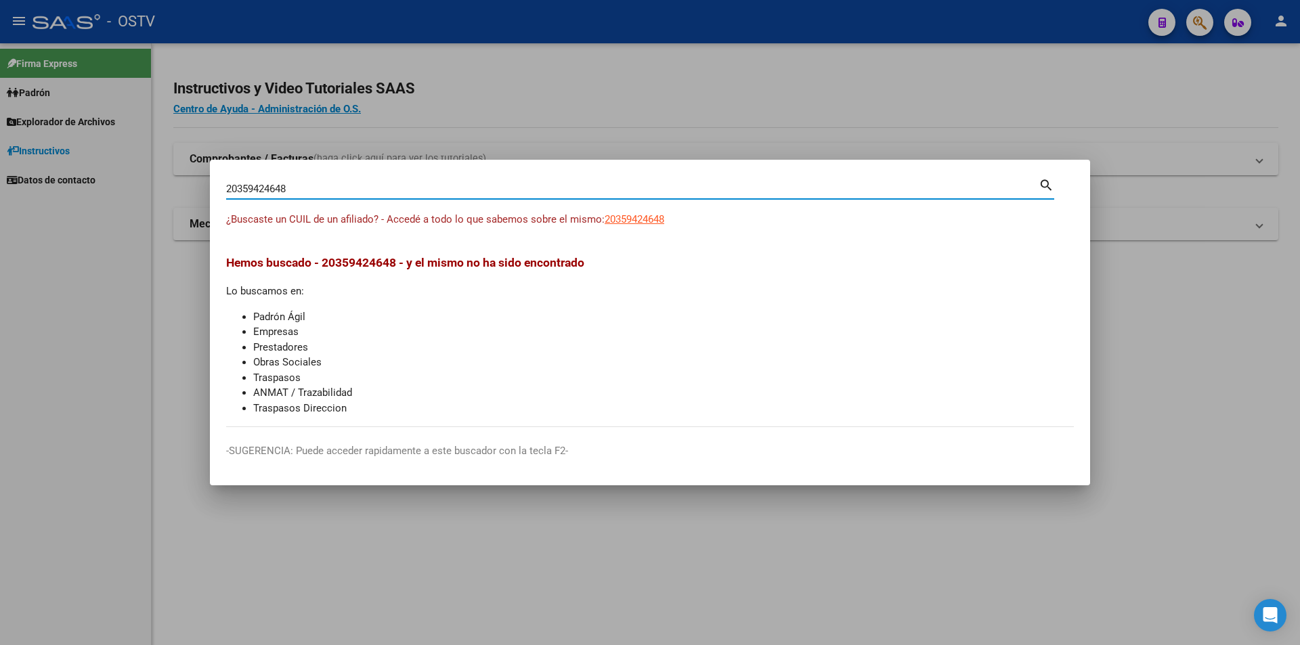
drag, startPoint x: 176, startPoint y: 175, endPoint x: 123, endPoint y: 172, distance: 52.9
click at [123, 172] on div "20359424648 Buscar (apellido, dni, cuil, nro traspaso, cuit, obra social) searc…" at bounding box center [650, 322] width 1300 height 645
paste input "7951184603"
type input "27951184603"
click at [633, 225] on span "27951184603" at bounding box center [635, 219] width 60 height 12
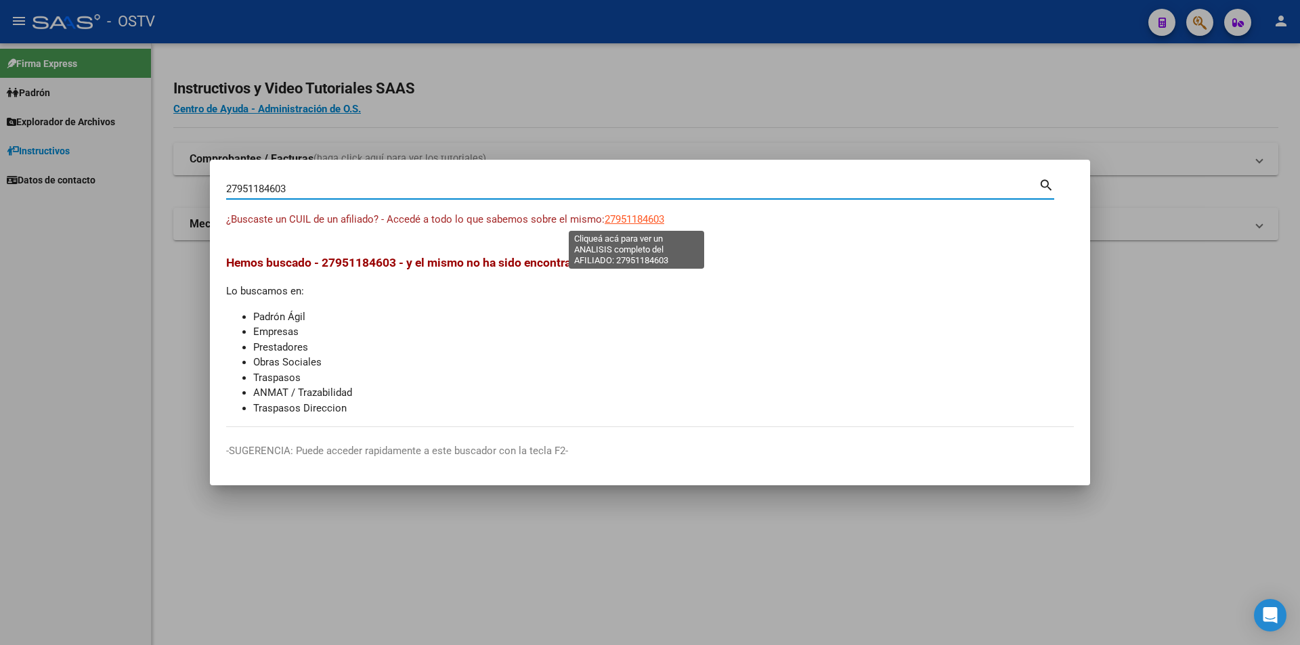
copy span "1"
type textarea "27951184603"
drag, startPoint x: 336, startPoint y: 188, endPoint x: 0, endPoint y: 152, distance: 337.7
click at [0, 152] on div "27951184603 Buscar (apellido, dni, cuil, nro traspaso, cuit, obra social) searc…" at bounding box center [650, 322] width 1300 height 645
paste input "48203508"
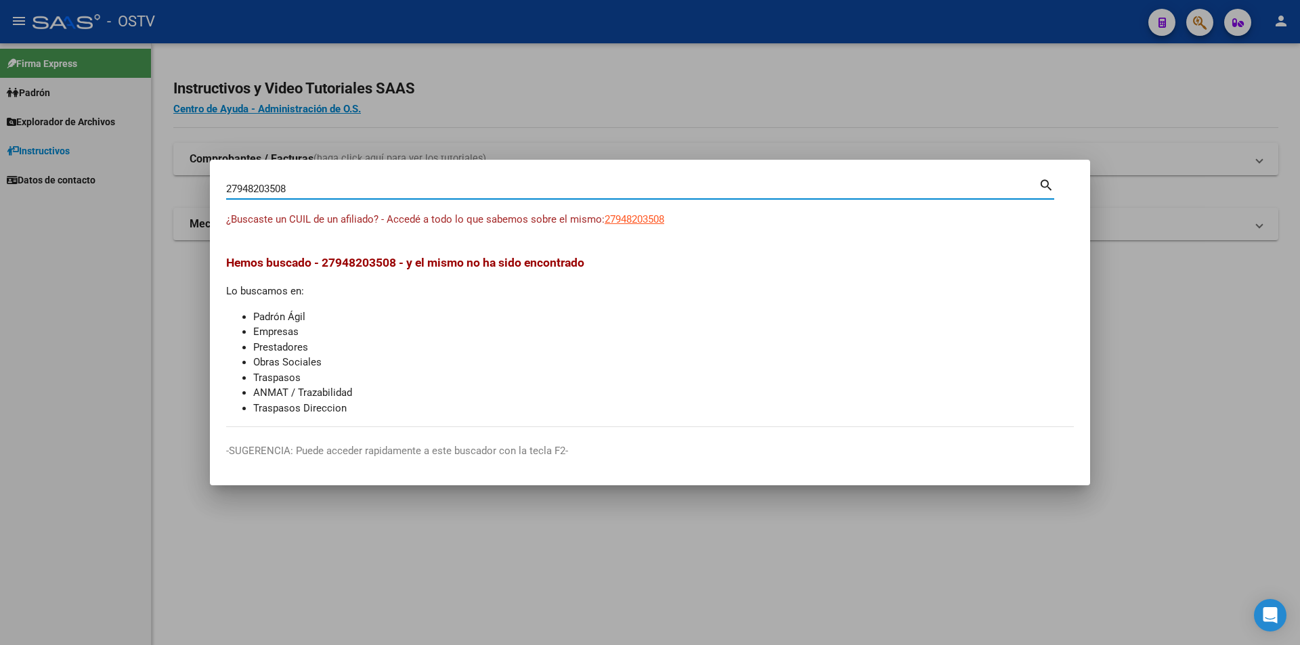
type input "27948203508"
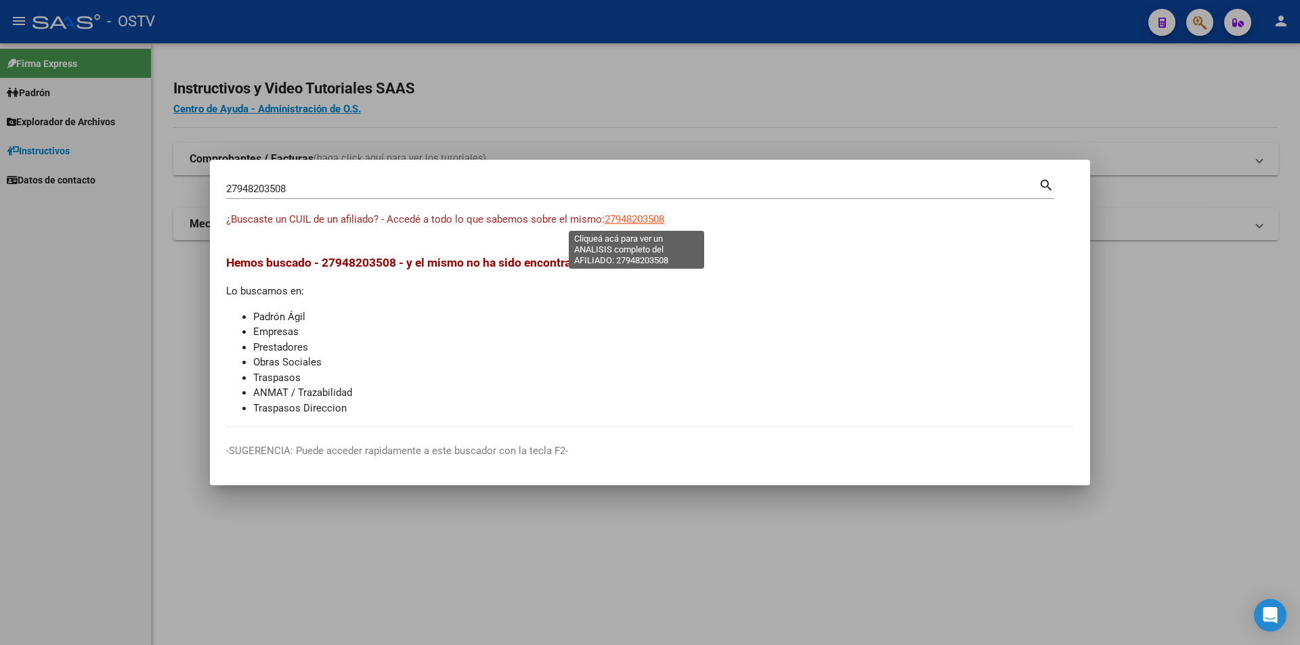
click at [623, 220] on span "27948203508" at bounding box center [635, 219] width 60 height 12
type textarea "27948203508"
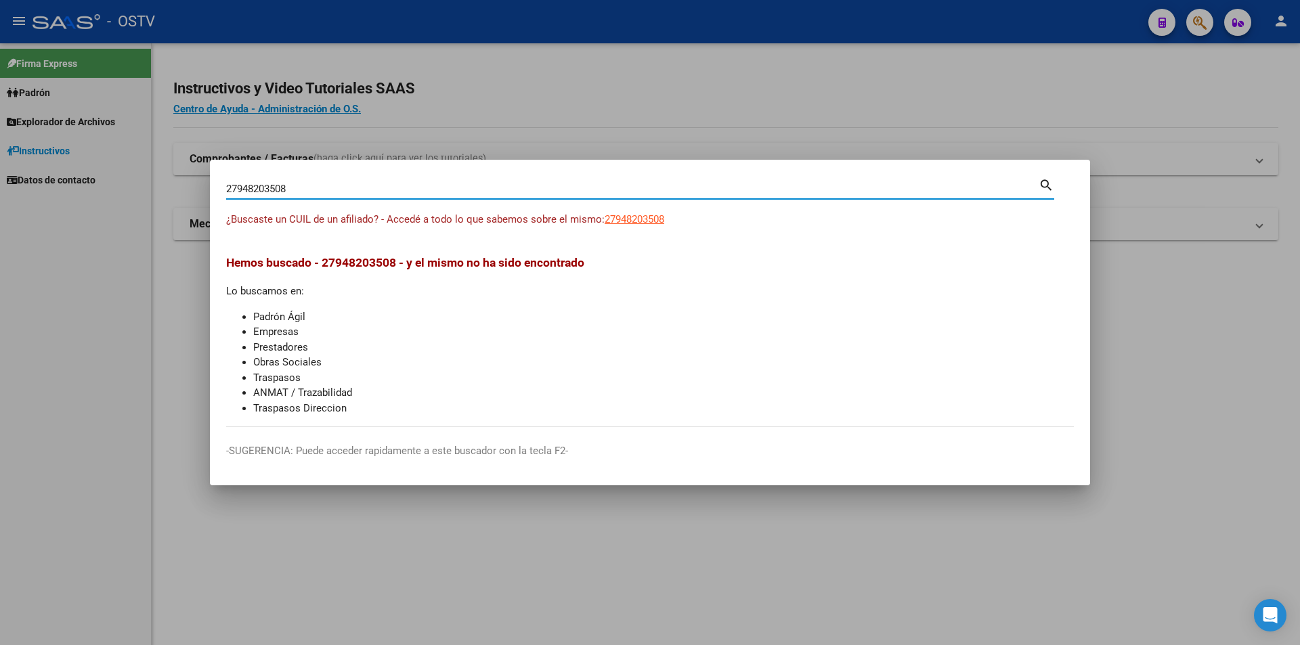
drag, startPoint x: 307, startPoint y: 190, endPoint x: 205, endPoint y: 178, distance: 102.2
click at [205, 178] on div "27948203508 Buscar (apellido, dni, cuil, nro traspaso, cuit, obra social) searc…" at bounding box center [650, 322] width 1300 height 645
paste input "455035681"
type input "27455035681"
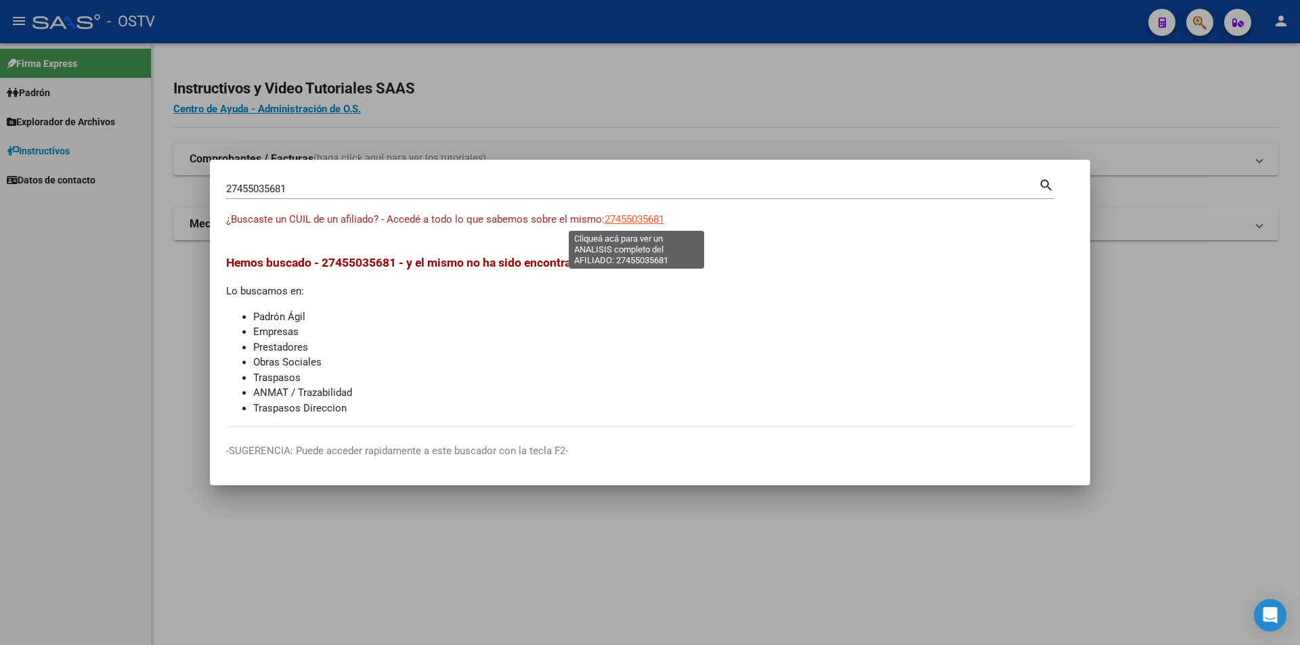
click at [620, 223] on span "27455035681" at bounding box center [635, 219] width 60 height 12
type textarea "27455035681"
drag, startPoint x: 314, startPoint y: 181, endPoint x: 173, endPoint y: 160, distance: 142.5
click at [173, 160] on div "27455035681 Buscar (apellido, dni, cuil, nro traspaso, cuit, obra social) searc…" at bounding box center [650, 322] width 1300 height 645
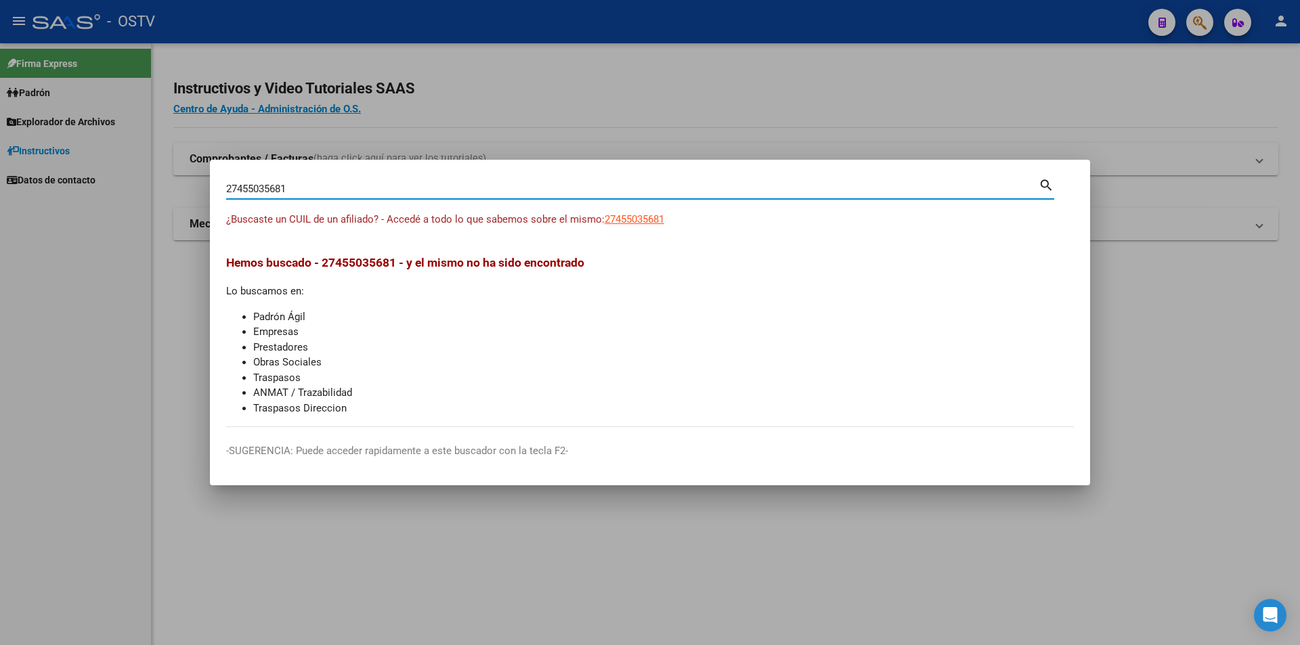
click at [326, 186] on input "27455035681" at bounding box center [632, 189] width 812 height 12
drag, startPoint x: 312, startPoint y: 186, endPoint x: 206, endPoint y: 173, distance: 106.5
click at [206, 173] on div "27455035681 Buscar (apellido, dni, cuil, nro traspaso, cuit, obra social) searc…" at bounding box center [650, 322] width 1300 height 645
paste input "0423964988"
type input "20423964988"
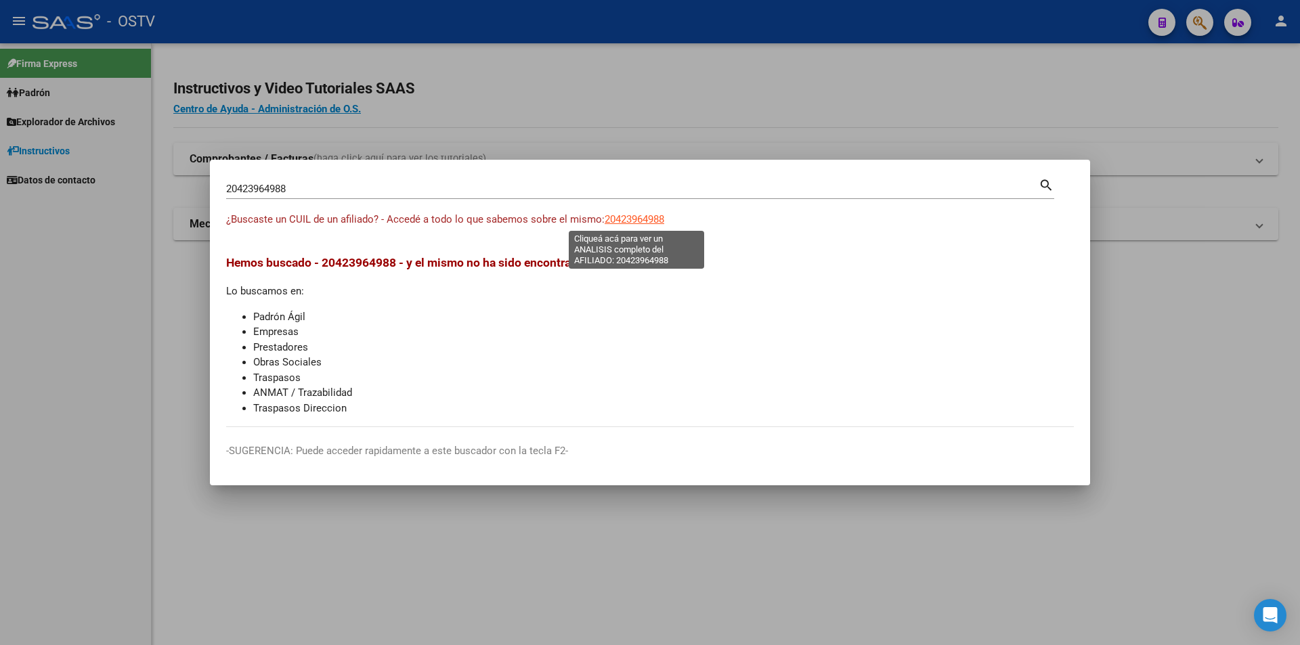
click at [623, 213] on span "20423964988" at bounding box center [635, 219] width 60 height 12
type textarea "20423964988"
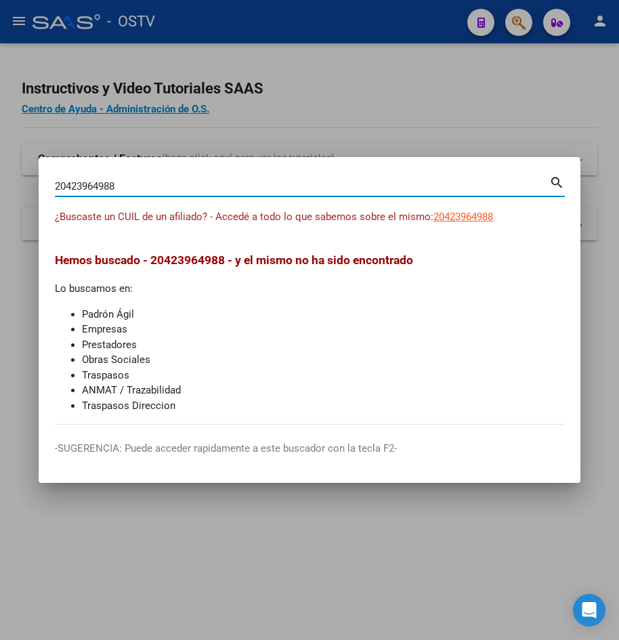
drag, startPoint x: 167, startPoint y: 188, endPoint x: 26, endPoint y: 185, distance: 140.2
click at [26, 185] on div "20423964988 Buscar (apellido, dni, cuil, nro traspaso, cuit, obra social) searc…" at bounding box center [309, 320] width 619 height 640
paste input "735012107"
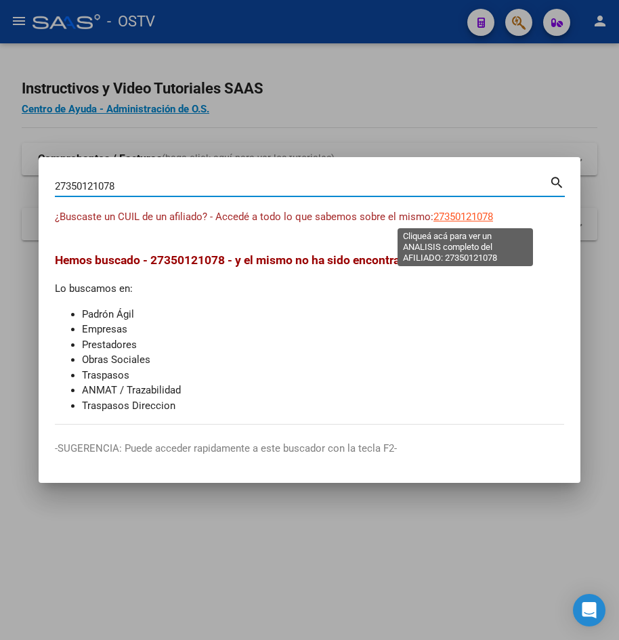
type input "27350121078"
click at [466, 215] on span "27350121078" at bounding box center [463, 217] width 60 height 12
type textarea "27350121078"
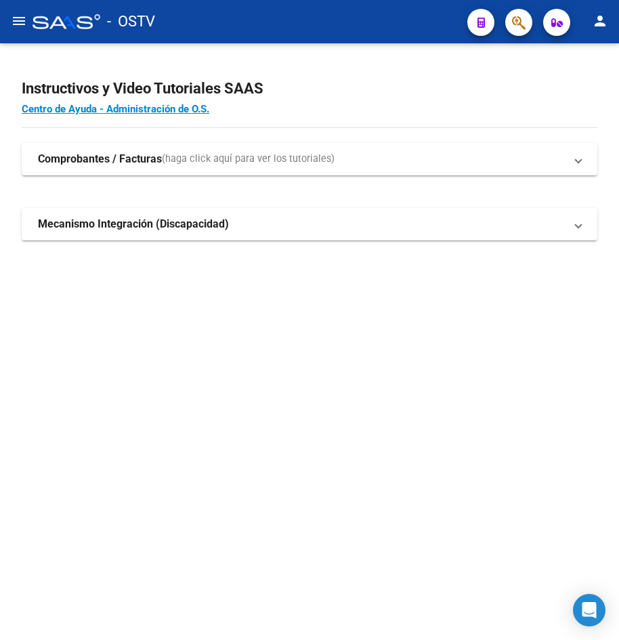
click at [336, 108] on h4 "Centro de Ayuda - Administración de O.S." at bounding box center [309, 109] width 575 height 15
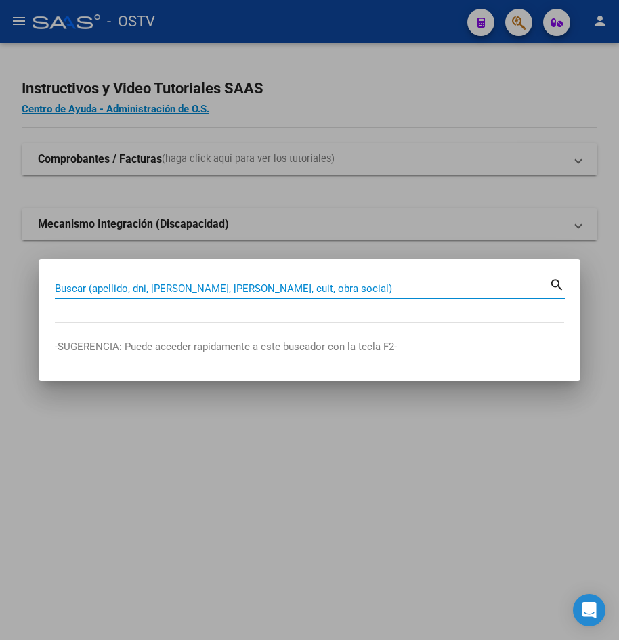
click at [274, 293] on input "Buscar (apellido, dni, [PERSON_NAME], [PERSON_NAME], cuit, obra social)" at bounding box center [302, 288] width 494 height 12
type input "20380133580"
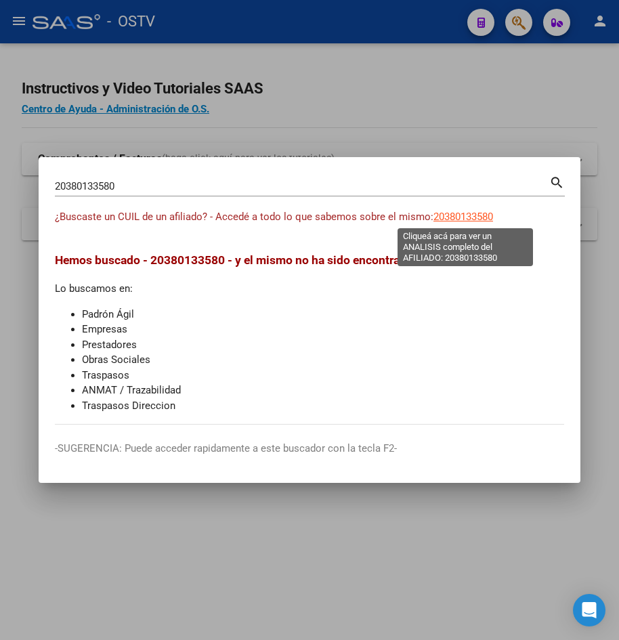
click at [466, 211] on span "20380133580" at bounding box center [463, 217] width 60 height 12
type textarea "20380133580"
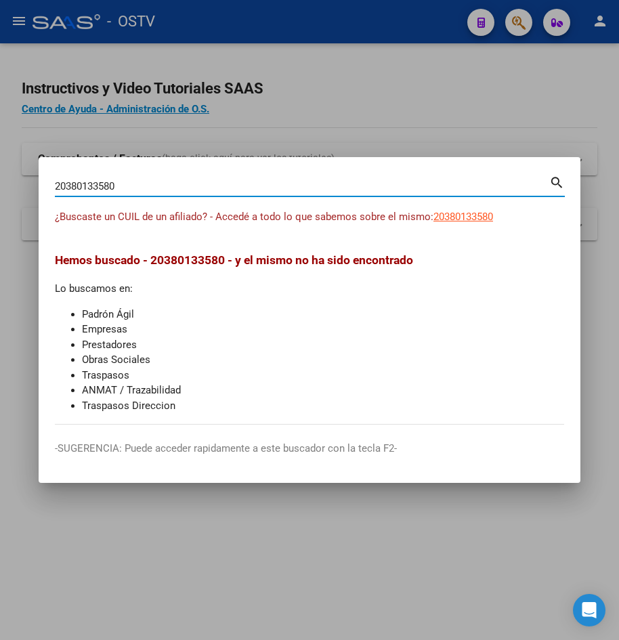
drag, startPoint x: 202, startPoint y: 181, endPoint x: 37, endPoint y: 149, distance: 168.3
click at [37, 149] on div "20380133580 Buscar (apellido, dni, cuil, nro traspaso, cuit, obra social) searc…" at bounding box center [309, 320] width 619 height 640
paste input "403503127"
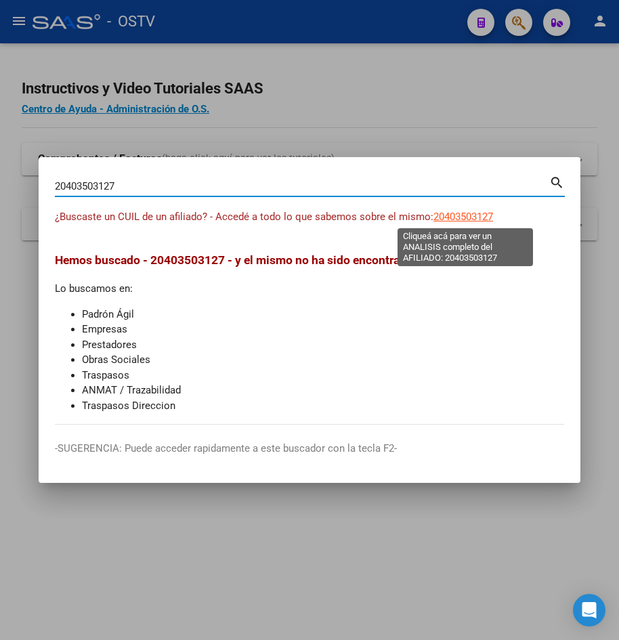
type input "20403503127"
click at [451, 216] on span "20403503127" at bounding box center [463, 217] width 60 height 12
type textarea "20403503127"
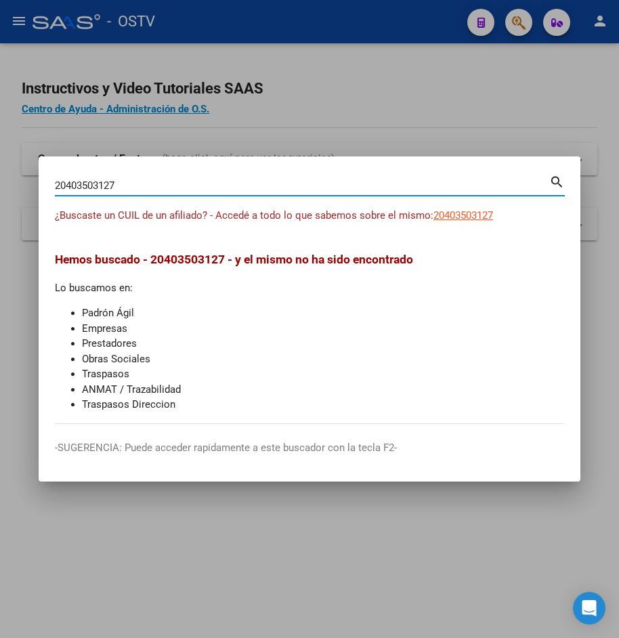
drag, startPoint x: 131, startPoint y: 188, endPoint x: 49, endPoint y: 177, distance: 82.7
click at [49, 177] on mat-dialog-content "20403503127 Buscar (apellido, dni, cuil, nro traspaso, cuit, obra social) searc…" at bounding box center [310, 298] width 542 height 251
paste input "386678090"
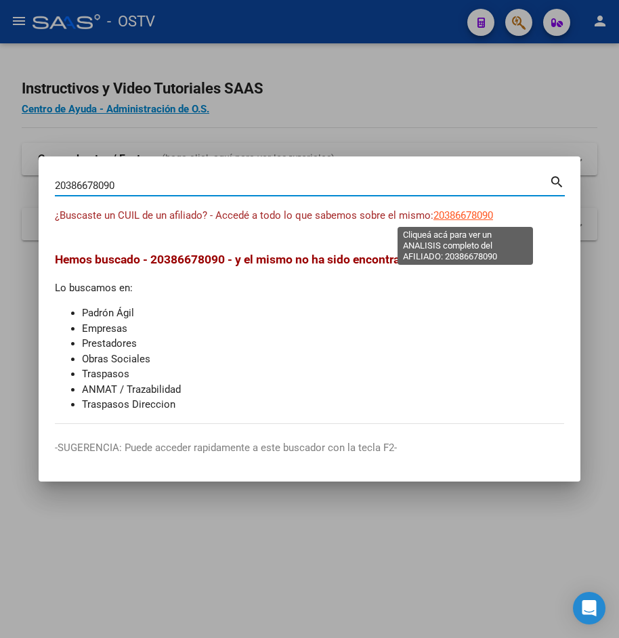
type input "20386678090"
click at [448, 209] on span "20386678090" at bounding box center [463, 215] width 60 height 12
type textarea "20386678090"
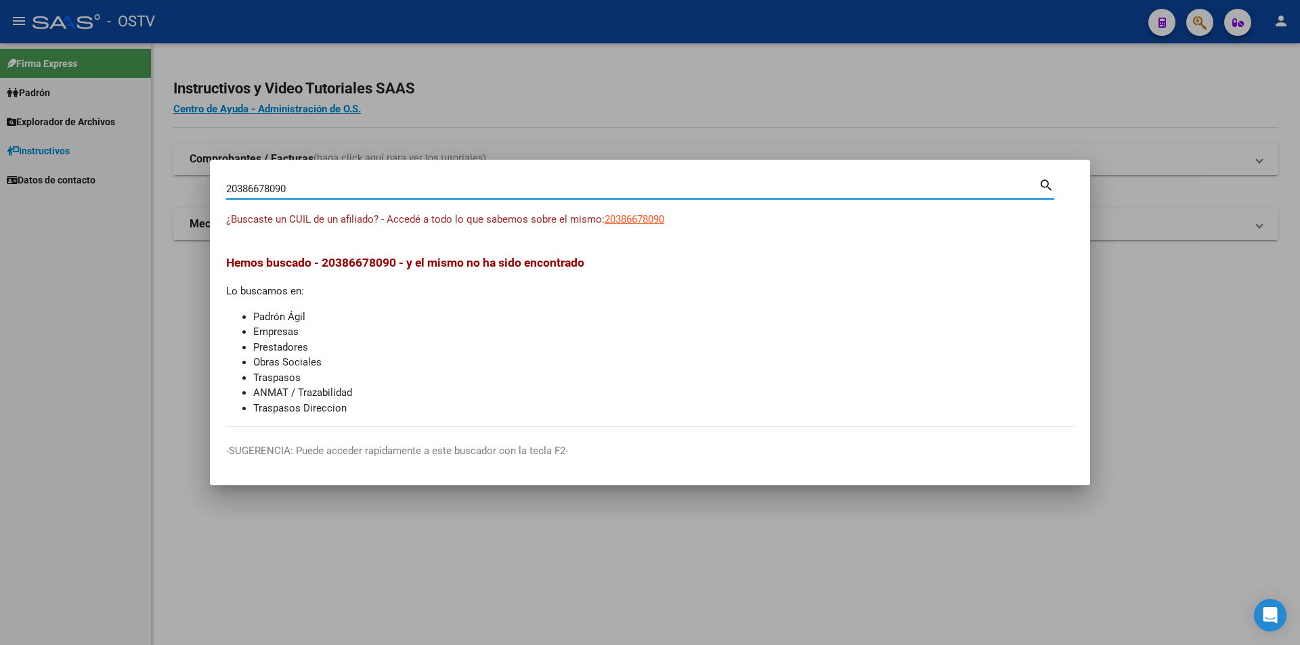
drag, startPoint x: 304, startPoint y: 187, endPoint x: 199, endPoint y: 181, distance: 105.1
click at [199, 181] on div "20386678090 Buscar (apellido, dni, cuil, nro traspaso, cuit, obra social) searc…" at bounding box center [650, 322] width 1300 height 645
paste input "442158836"
type input "20442158836"
click at [630, 215] on span "20442158836" at bounding box center [635, 219] width 60 height 12
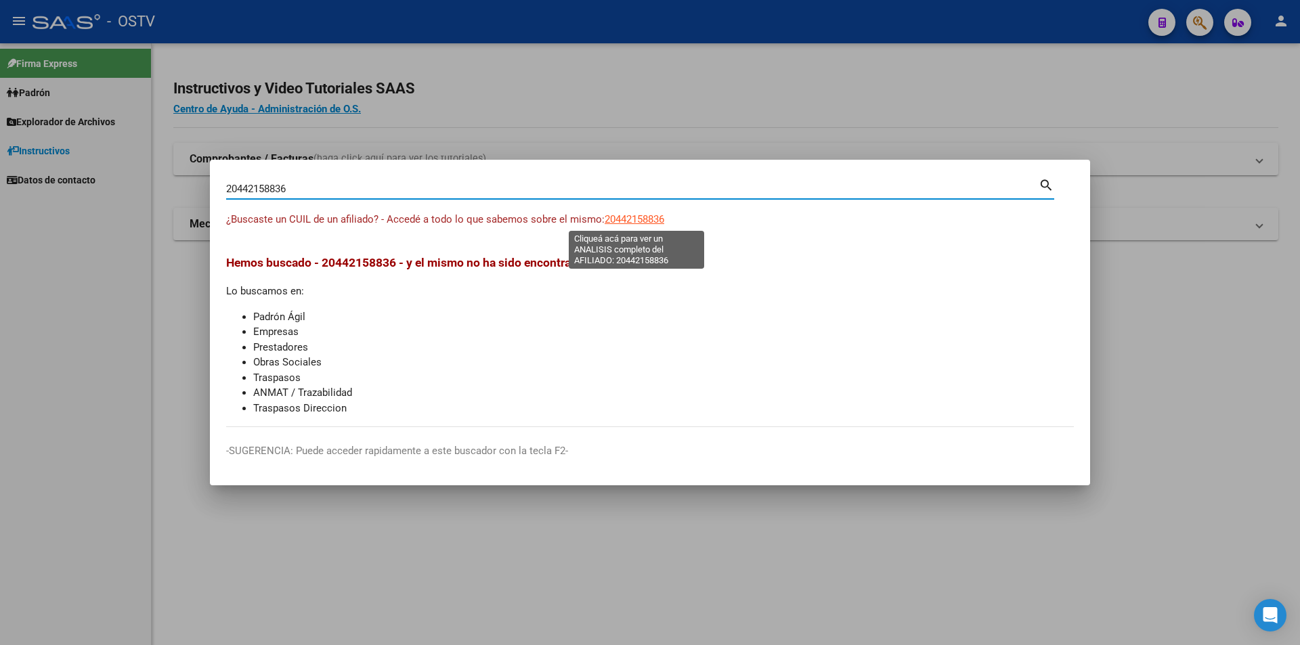
type textarea "20442158836"
drag, startPoint x: 309, startPoint y: 190, endPoint x: 0, endPoint y: 184, distance: 309.4
click at [0, 184] on div "20442158836 Buscar (apellido, dni, cuil, nro traspaso, cuit, obra social) searc…" at bounding box center [650, 322] width 1300 height 645
paste input "14737634"
type input "20414737634"
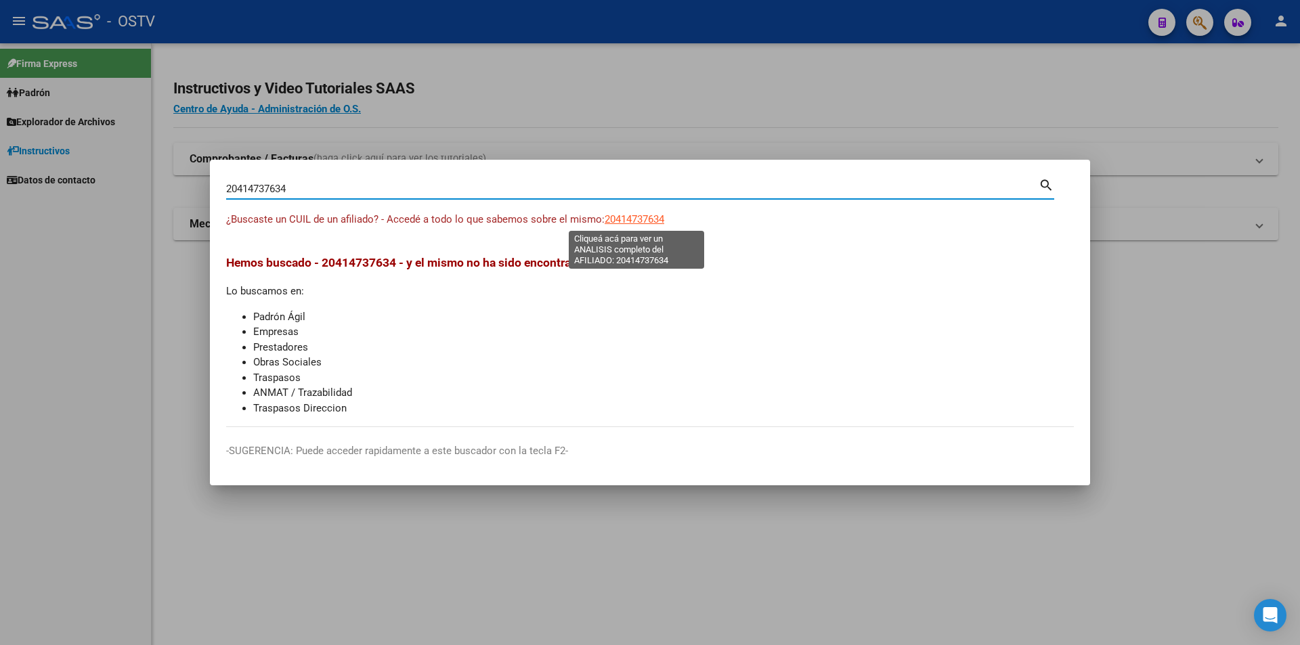
drag, startPoint x: 644, startPoint y: 217, endPoint x: 651, endPoint y: 224, distance: 9.6
click at [651, 224] on span "20414737634" at bounding box center [635, 219] width 60 height 12
type textarea "20414737634"
drag, startPoint x: 306, startPoint y: 191, endPoint x: 222, endPoint y: 178, distance: 84.9
click at [222, 178] on mat-dialog-content "20414737634 Buscar (apellido, dni, cuil, nro traspaso, cuit, obra social) searc…" at bounding box center [650, 301] width 880 height 251
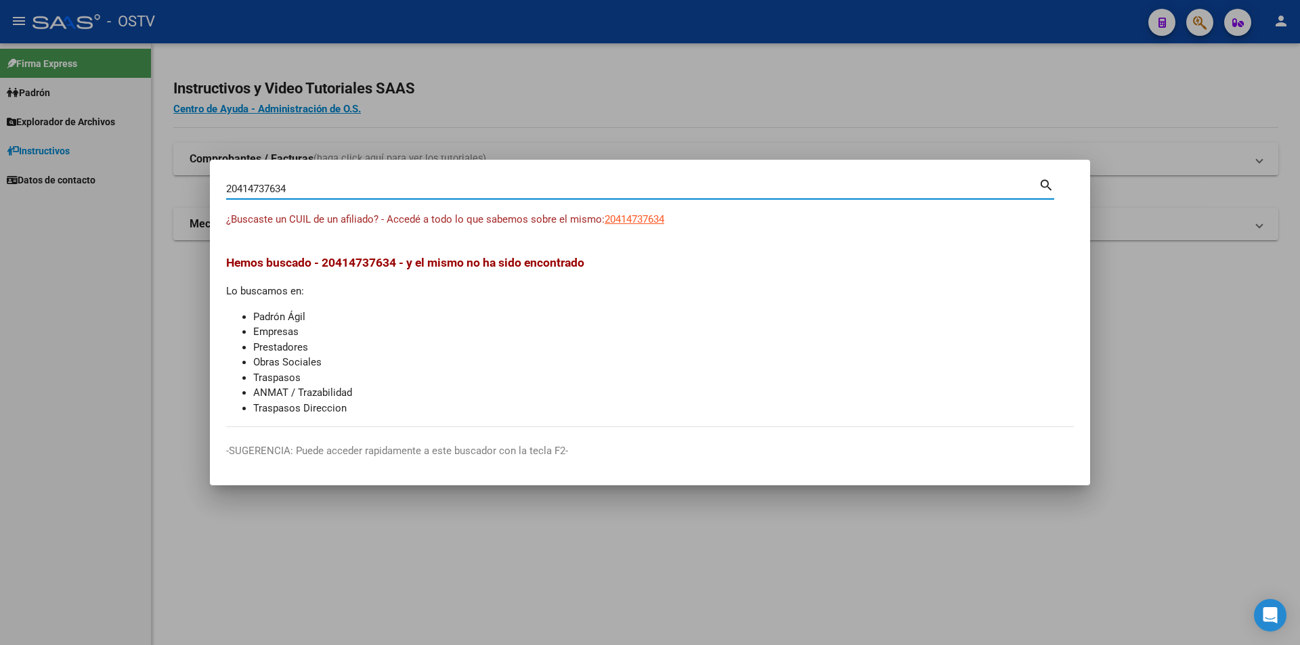
click at [658, 225] on app-link-go-to "20414737634" at bounding box center [635, 220] width 60 height 16
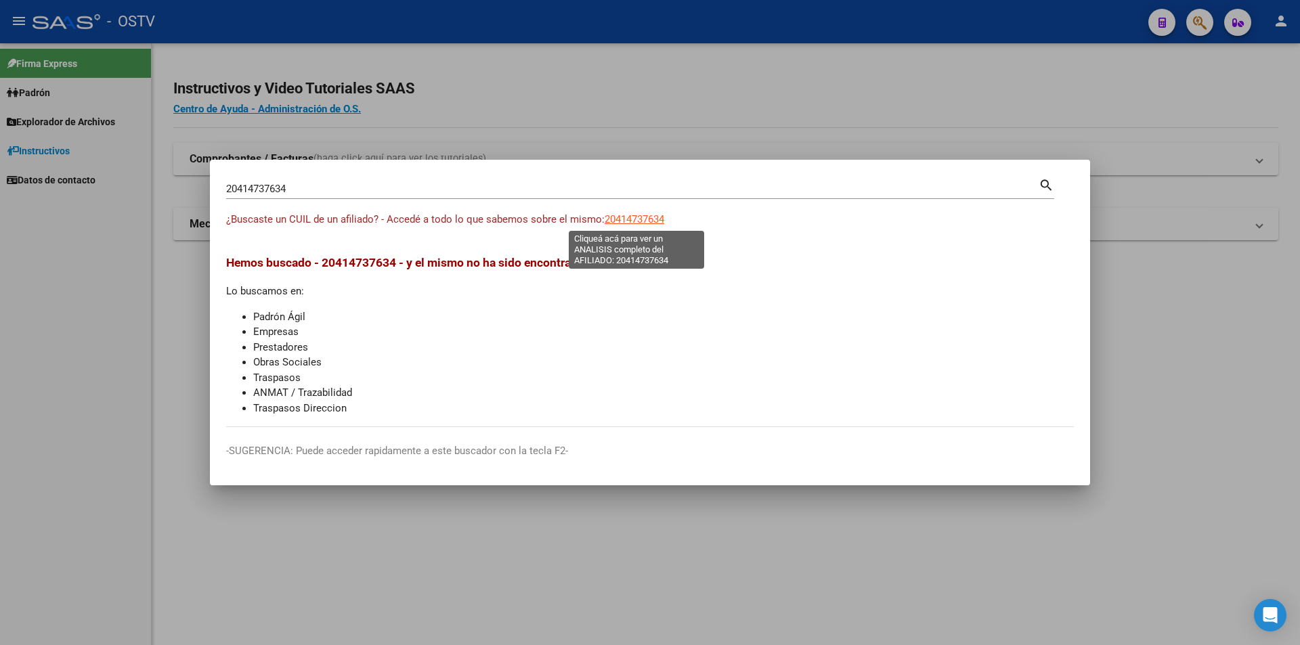
click at [651, 219] on span "20414737634" at bounding box center [635, 219] width 60 height 12
click at [311, 179] on div "20414737634 [PERSON_NAME] (apellido, dni, [PERSON_NAME], [PERSON_NAME], cuit, o…" at bounding box center [632, 189] width 812 height 20
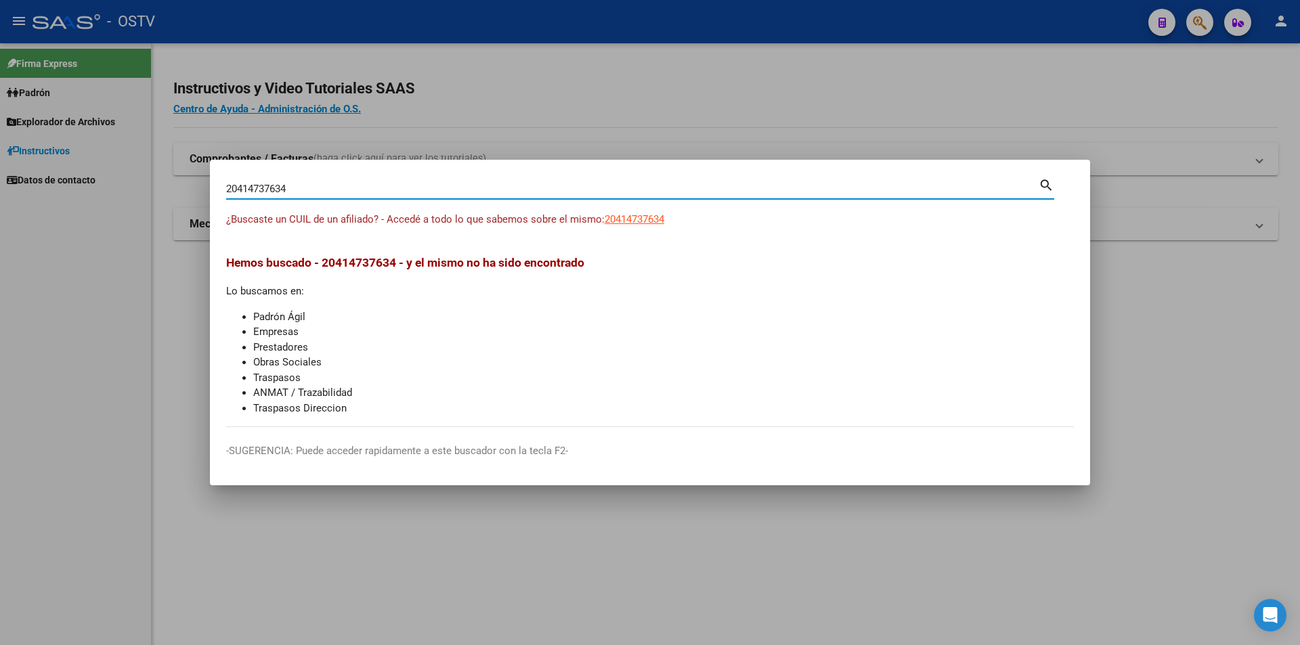
drag, startPoint x: 309, startPoint y: 190, endPoint x: 223, endPoint y: 182, distance: 86.3
click at [223, 182] on mat-dialog-content "20414737634 Buscar (apellido, dni, cuil, nro traspaso, cuit, obra social) searc…" at bounding box center [650, 301] width 880 height 251
paste input "361045298"
type input "20361045298"
click at [625, 219] on span "20361045298" at bounding box center [635, 219] width 60 height 12
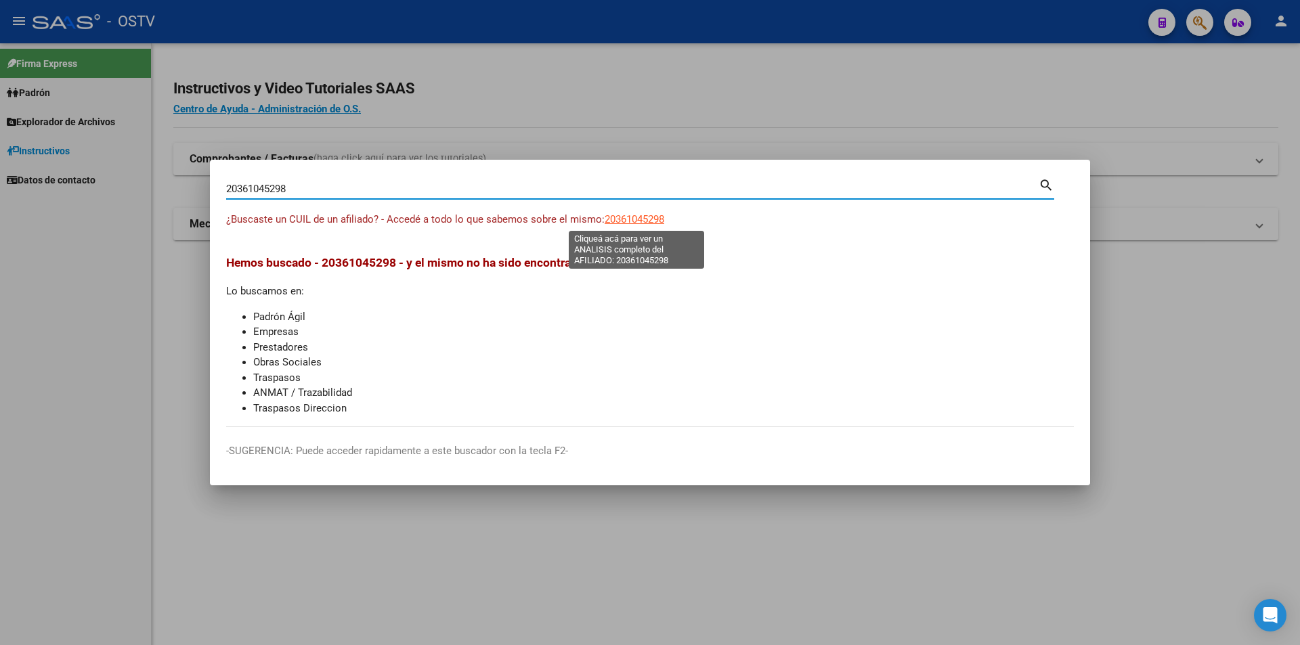
type textarea "20361045298"
drag, startPoint x: 309, startPoint y: 190, endPoint x: 171, endPoint y: 193, distance: 137.5
click at [171, 193] on div "20361045298 Buscar (apellido, dni, cuil, nro traspaso, cuit, obra social) searc…" at bounding box center [650, 322] width 1300 height 645
paste input "741147566"
type input "27411475668"
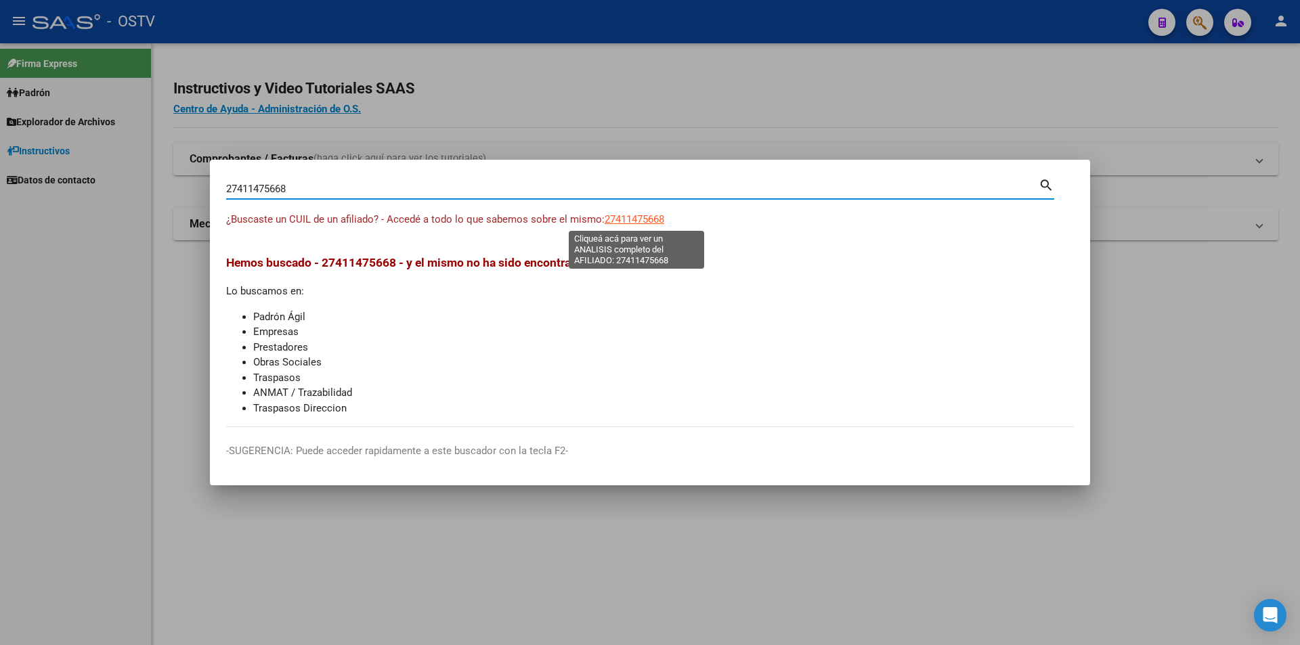
click at [645, 218] on span "27411475668" at bounding box center [635, 219] width 60 height 12
type textarea "27411475668"
click at [611, 215] on span "27411475668" at bounding box center [635, 219] width 60 height 12
drag, startPoint x: 295, startPoint y: 190, endPoint x: 158, endPoint y: 184, distance: 136.8
click at [158, 184] on div "27411475668 Buscar (apellido, dni, cuil, nro traspaso, cuit, obra social) searc…" at bounding box center [650, 322] width 1300 height 645
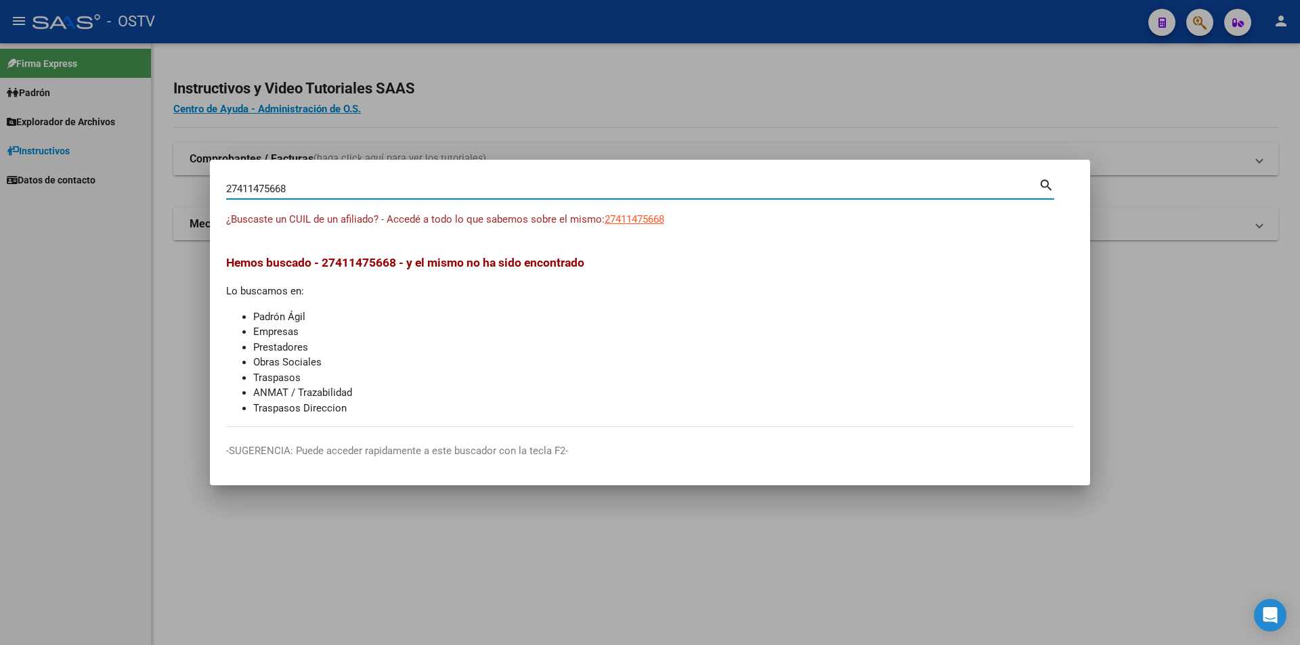
paste input "0237934483"
type input "20237934483"
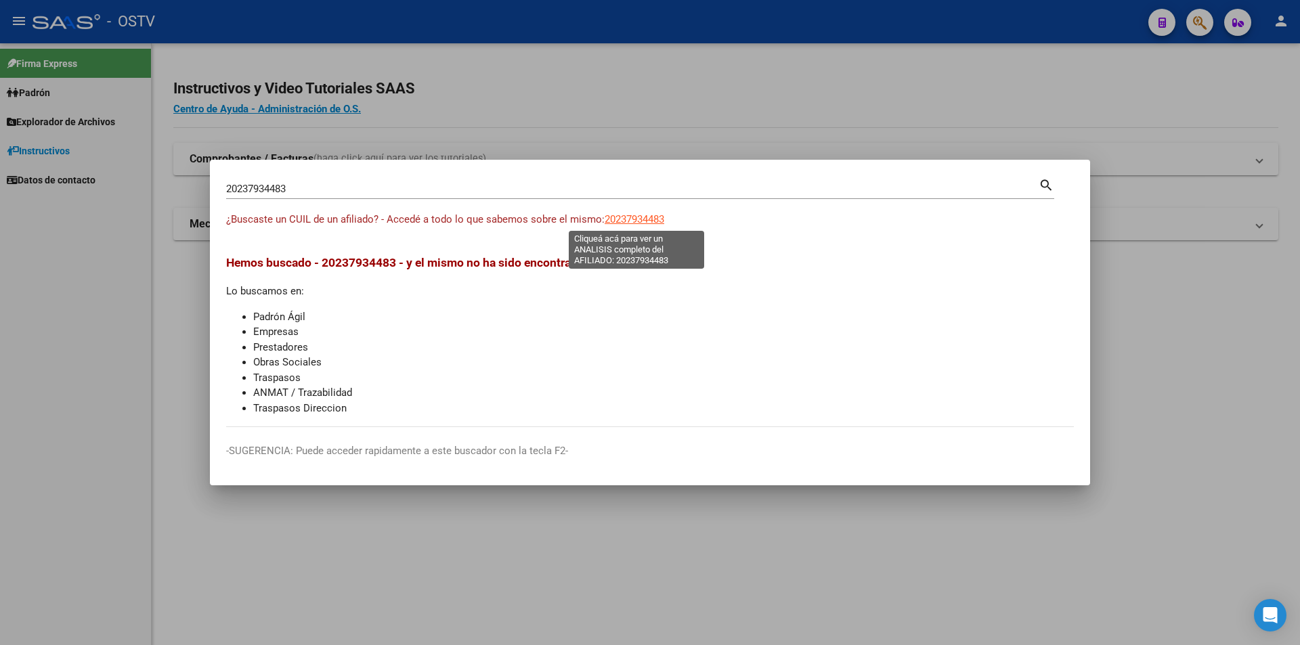
click at [612, 218] on span "20237934483" at bounding box center [635, 219] width 60 height 12
type textarea "20237934483"
